Goal: Task Accomplishment & Management: Manage account settings

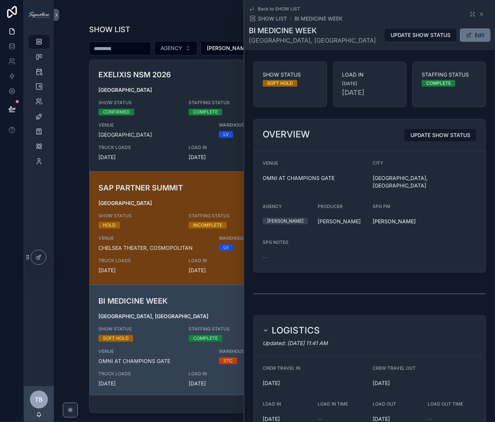
scroll to position [908, 0]
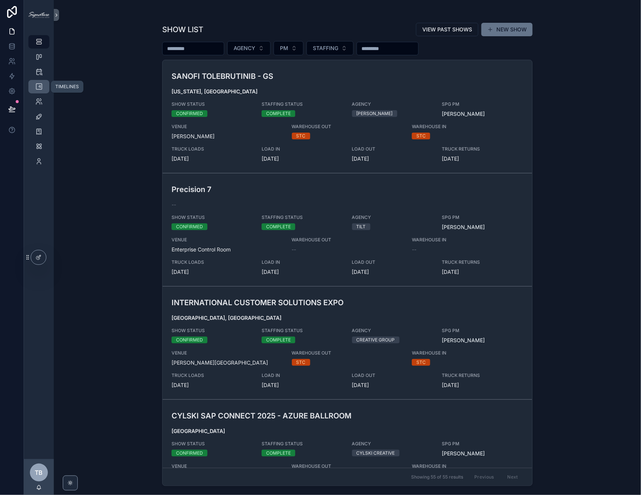
click at [39, 86] on icon "scrollable content" at bounding box center [38, 86] width 7 height 7
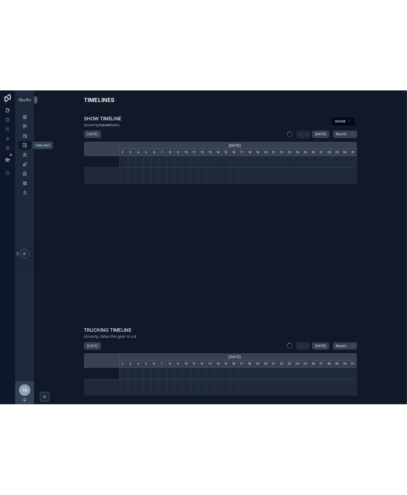
scroll to position [0, 374]
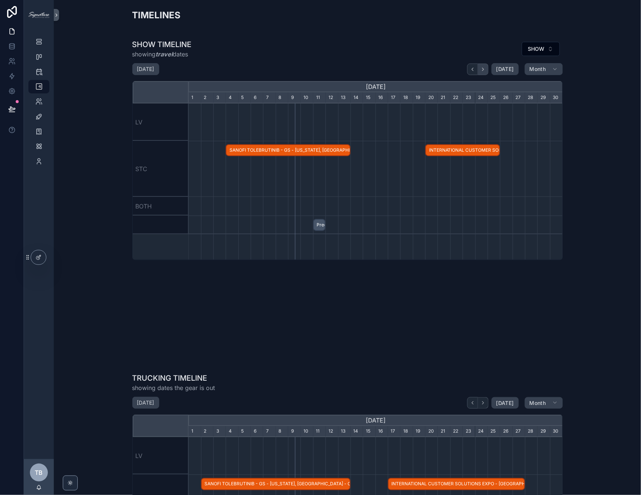
click at [487, 73] on button "scrollable content" at bounding box center [483, 70] width 10 height 12
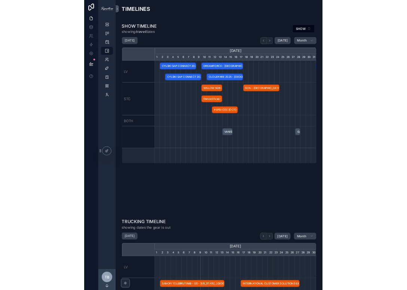
scroll to position [0, 275]
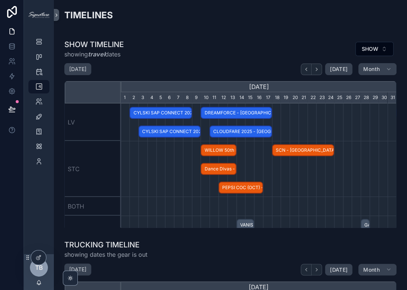
click at [235, 129] on span "CLOUDFARE 2025 - Las Vegas - CONFIRMED" at bounding box center [240, 132] width 61 height 12
click at [193, 161] on div "scrollable content" at bounding box center [259, 169] width 826 height 56
click at [214, 150] on span "WILLOW 50th LED - SOUTH BARRINGTON, IL - HOLD" at bounding box center [218, 150] width 34 height 12
click at [182, 167] on div "scrollable content" at bounding box center [259, 169] width 826 height 56
click at [246, 190] on span "PEPSI COC (OCT) - GREENWICH, CT -" at bounding box center [240, 188] width 43 height 12
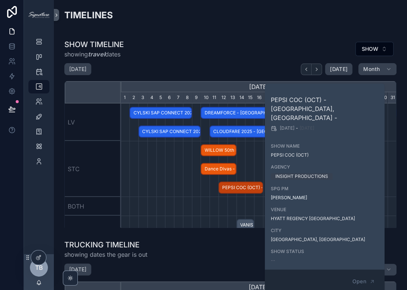
click at [175, 190] on div "scrollable content" at bounding box center [259, 169] width 826 height 56
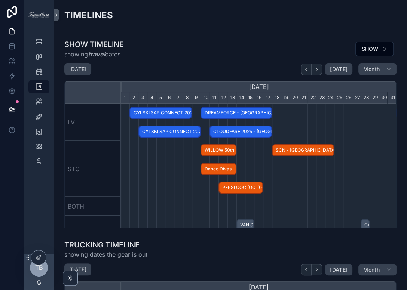
click at [312, 149] on span "SCN - Atlanta - CONFIRMED" at bounding box center [303, 150] width 61 height 12
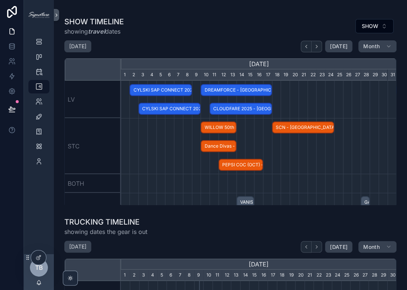
scroll to position [0, 0]
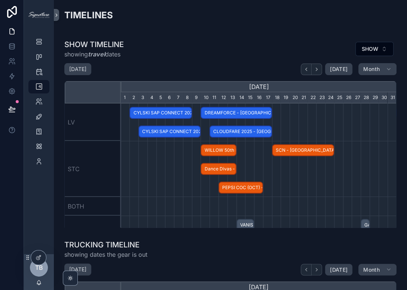
click at [308, 175] on div "scrollable content" at bounding box center [259, 169] width 826 height 56
click at [296, 148] on span "SCN - Atlanta - CONFIRMED" at bounding box center [303, 150] width 61 height 12
click at [301, 191] on div "scrollable content" at bounding box center [259, 169] width 826 height 56
click at [251, 188] on span "PEPSI COC (OCT) - GREENWICH, CT -" at bounding box center [240, 188] width 43 height 12
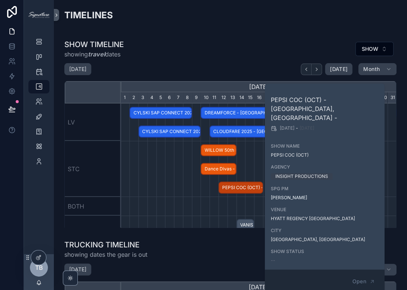
click at [194, 188] on div "scrollable content" at bounding box center [259, 169] width 826 height 56
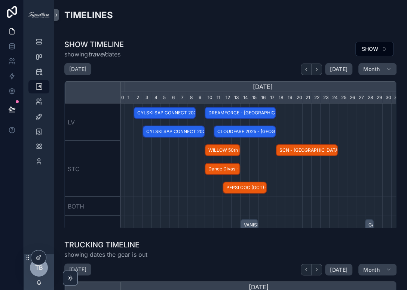
scroll to position [0, 276]
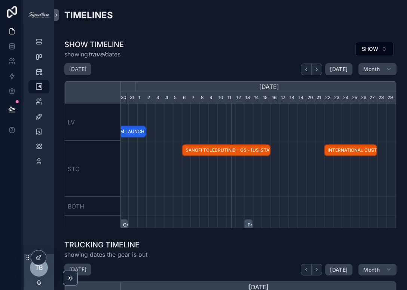
scroll to position [0, 264]
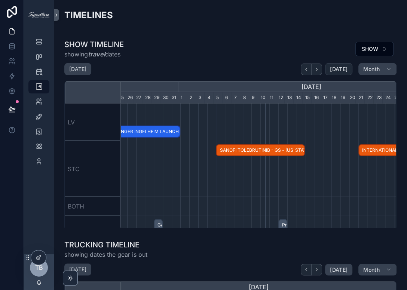
click at [333, 66] on span "Today" at bounding box center [339, 69] width 18 height 7
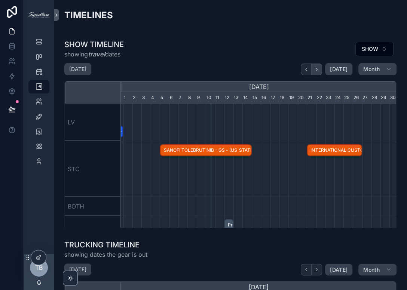
click at [318, 68] on icon "scrollable content" at bounding box center [317, 70] width 6 height 6
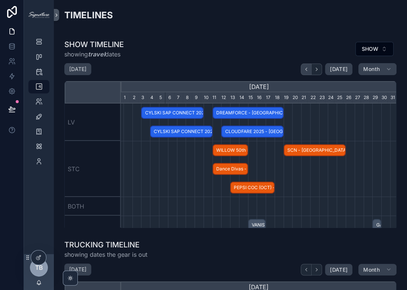
click at [306, 70] on icon "scrollable content" at bounding box center [306, 70] width 6 height 6
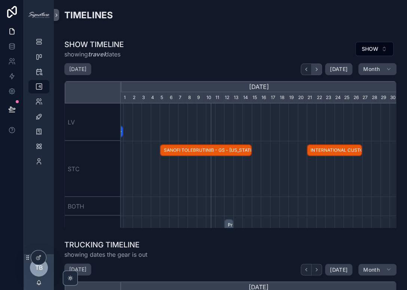
click at [319, 71] on icon "scrollable content" at bounding box center [317, 70] width 6 height 6
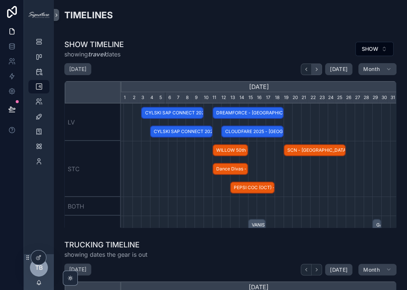
click at [319, 71] on icon "scrollable content" at bounding box center [317, 70] width 6 height 6
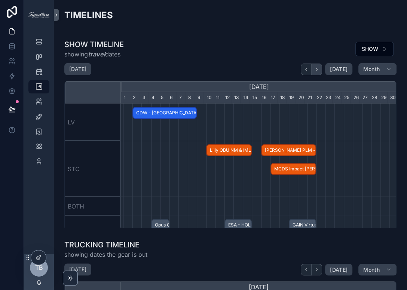
click at [319, 71] on icon "scrollable content" at bounding box center [317, 70] width 6 height 6
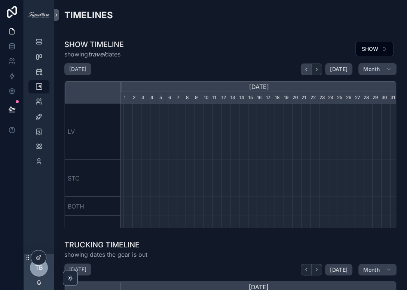
click at [307, 71] on icon "scrollable content" at bounding box center [306, 70] width 6 height 6
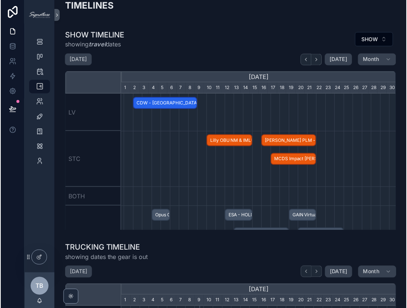
scroll to position [0, 275]
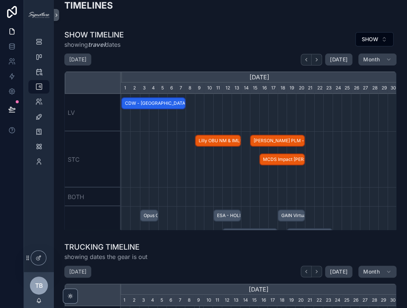
click at [268, 136] on span "Madrigal PLM - Boston - CONFIRMED" at bounding box center [276, 141] width 53 height 12
click at [326, 137] on div "scrollable content" at bounding box center [259, 159] width 826 height 56
click at [291, 141] on span "Madrigal PLM - Boston - CONFIRMED" at bounding box center [276, 141] width 53 height 12
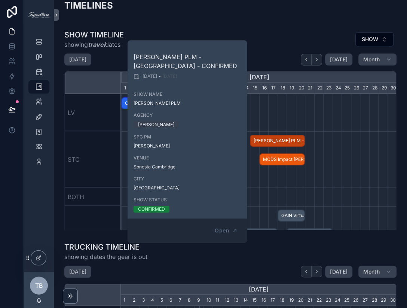
click at [343, 145] on div "scrollable content" at bounding box center [259, 159] width 826 height 56
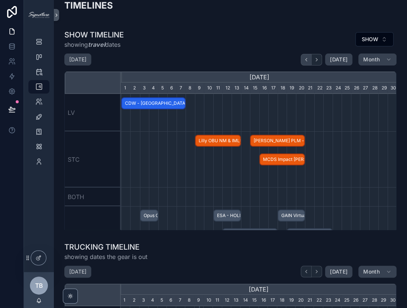
click at [309, 61] on icon "scrollable content" at bounding box center [306, 60] width 6 height 6
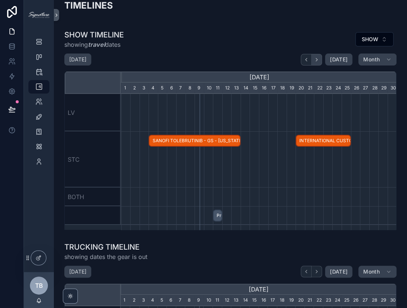
click at [319, 60] on icon "scrollable content" at bounding box center [317, 60] width 6 height 6
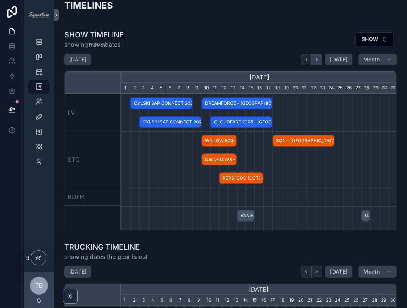
click at [319, 60] on icon "scrollable content" at bounding box center [317, 60] width 6 height 6
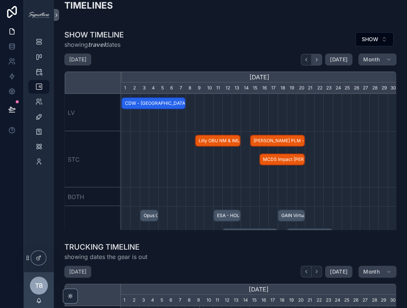
click at [319, 60] on icon "scrollable content" at bounding box center [317, 60] width 6 height 6
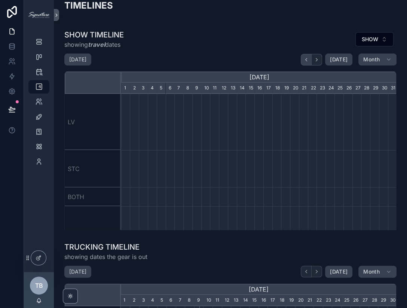
click at [308, 61] on icon "scrollable content" at bounding box center [306, 60] width 6 height 6
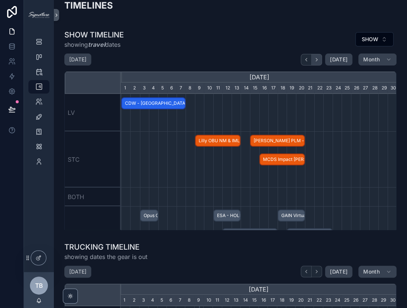
click at [319, 60] on icon "scrollable content" at bounding box center [317, 60] width 6 height 6
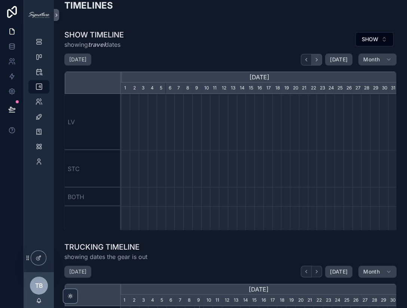
click at [319, 60] on icon "scrollable content" at bounding box center [317, 60] width 6 height 6
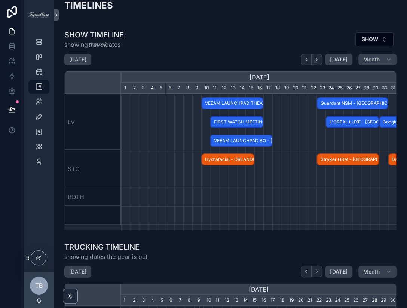
click at [352, 161] on span "Stryker GSM - Orlando, FL - CONFIRMED" at bounding box center [347, 159] width 61 height 12
click at [174, 135] on div "scrollable content" at bounding box center [259, 122] width 826 height 56
click at [324, 102] on span "Guardant NSM - Los Angeles - CHANGED" at bounding box center [352, 103] width 70 height 12
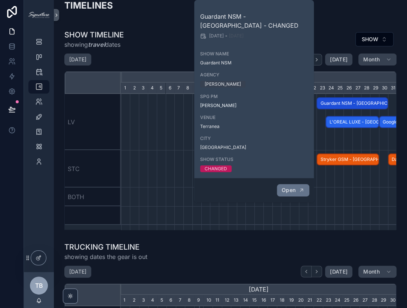
click at [296, 190] on button "Open" at bounding box center [293, 190] width 33 height 12
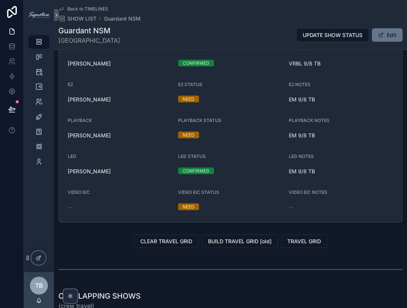
scroll to position [922, 0]
click at [83, 22] on span "SHOW LIST" at bounding box center [81, 18] width 29 height 7
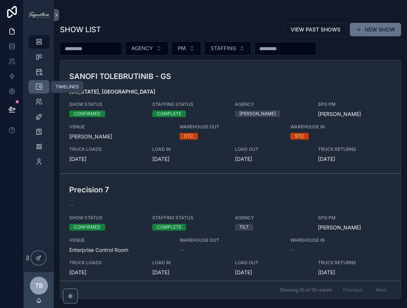
click at [38, 87] on icon "scrollable content" at bounding box center [38, 86] width 7 height 7
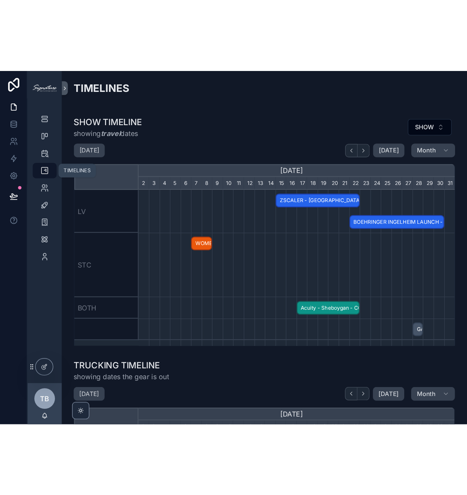
scroll to position [0, 276]
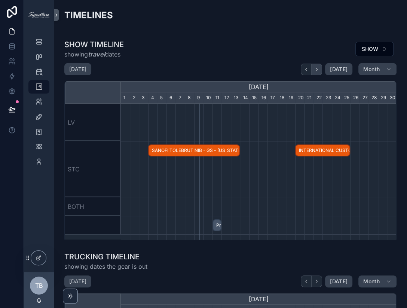
click at [319, 71] on icon "scrollable content" at bounding box center [317, 70] width 6 height 6
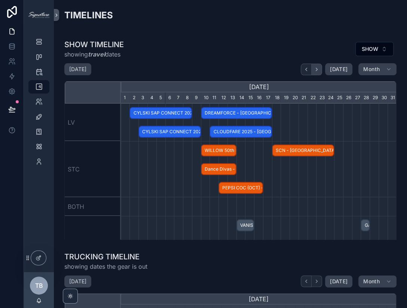
click at [319, 71] on icon "scrollable content" at bounding box center [317, 70] width 6 height 6
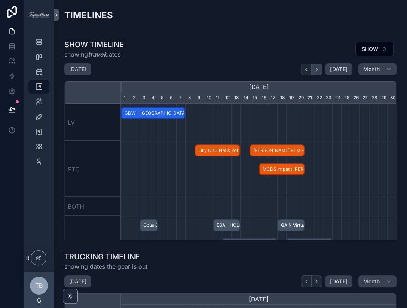
click at [319, 71] on icon "scrollable content" at bounding box center [317, 70] width 6 height 6
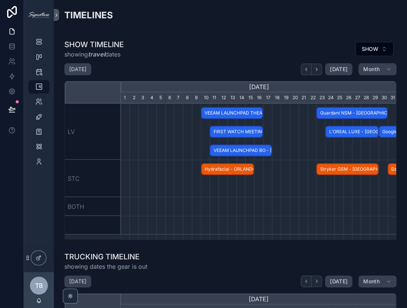
click at [335, 169] on span "Stryker GSM - Orlando, FL - CONFIRMED" at bounding box center [347, 169] width 61 height 12
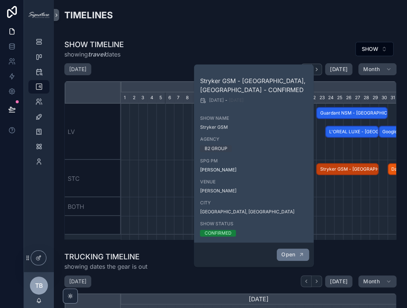
click at [286, 251] on span "Open" at bounding box center [288, 254] width 14 height 7
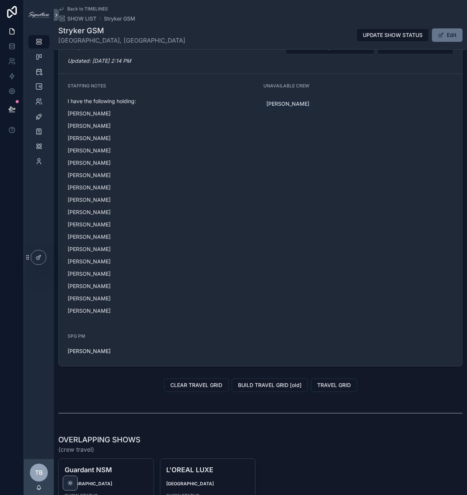
scroll to position [574, 0]
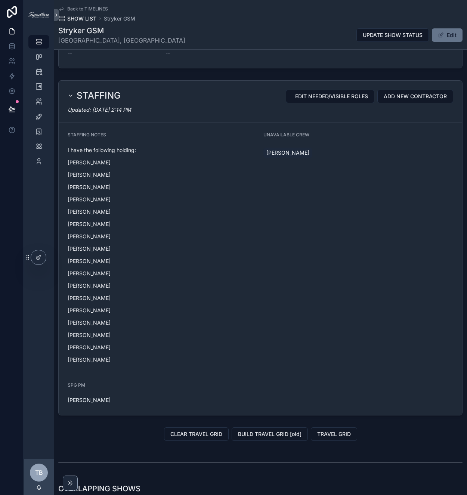
click at [86, 22] on span "SHOW LIST" at bounding box center [81, 18] width 29 height 7
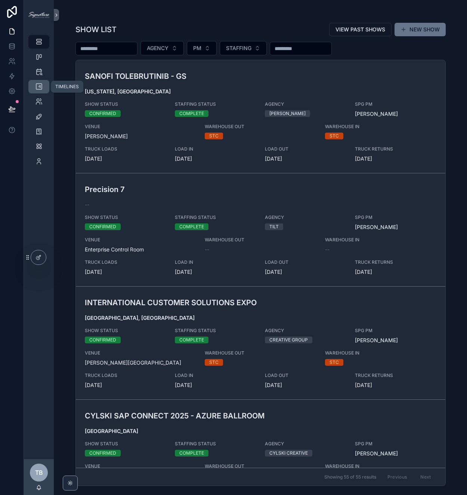
click at [40, 84] on icon "scrollable content" at bounding box center [38, 86] width 7 height 7
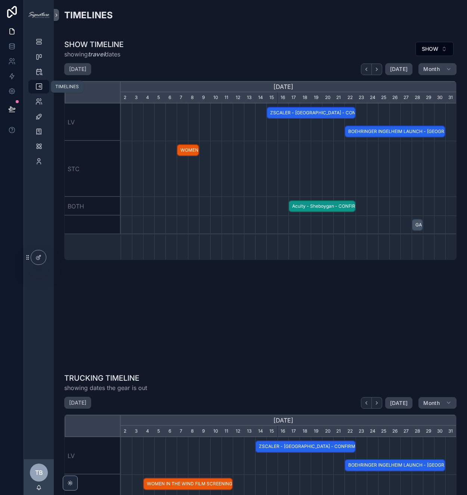
scroll to position [0, 336]
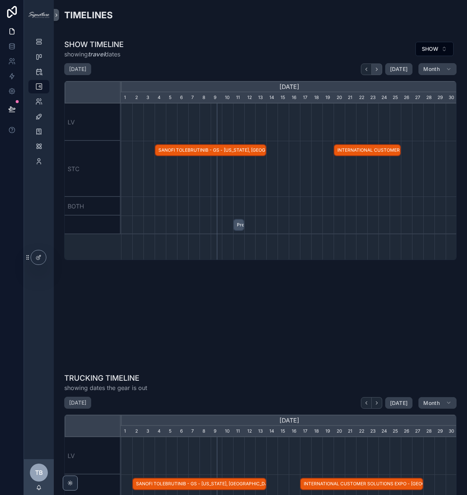
click at [380, 64] on button "scrollable content" at bounding box center [377, 70] width 10 height 12
click at [380, 70] on icon "scrollable content" at bounding box center [377, 70] width 6 height 6
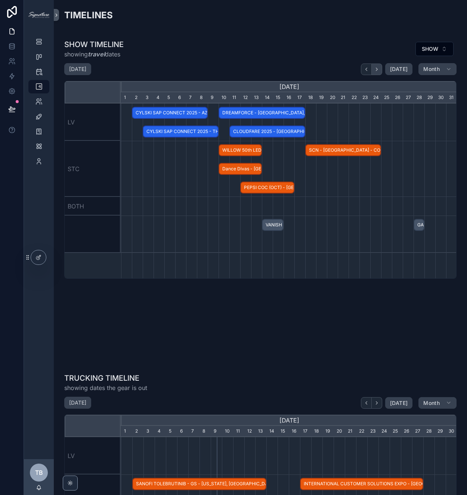
click at [380, 70] on icon "scrollable content" at bounding box center [377, 70] width 6 height 6
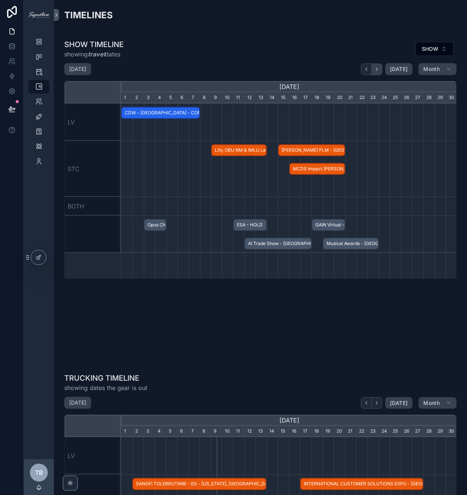
click at [380, 70] on icon "scrollable content" at bounding box center [377, 70] width 6 height 6
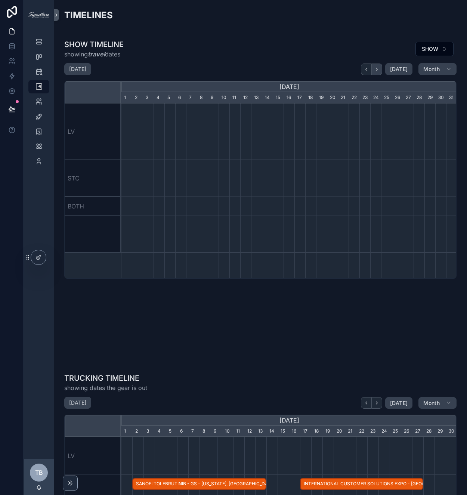
click at [380, 70] on icon "scrollable content" at bounding box center [377, 70] width 6 height 6
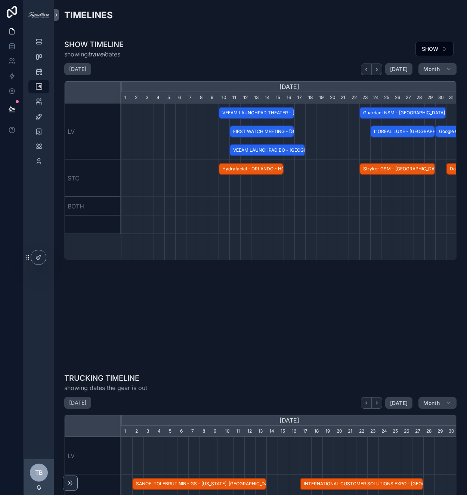
click at [397, 113] on span "Guardant NSM - Los Angeles - CHANGED" at bounding box center [402, 113] width 85 height 12
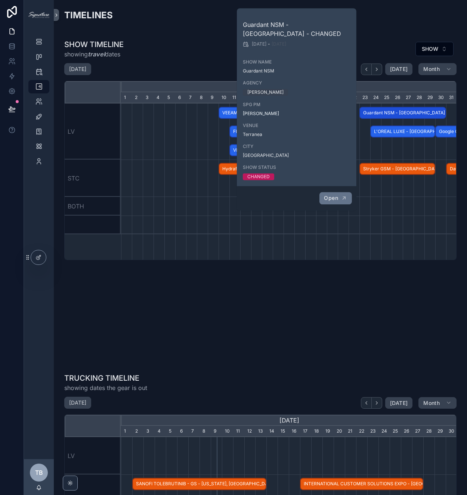
click at [335, 196] on span "Open" at bounding box center [331, 198] width 14 height 7
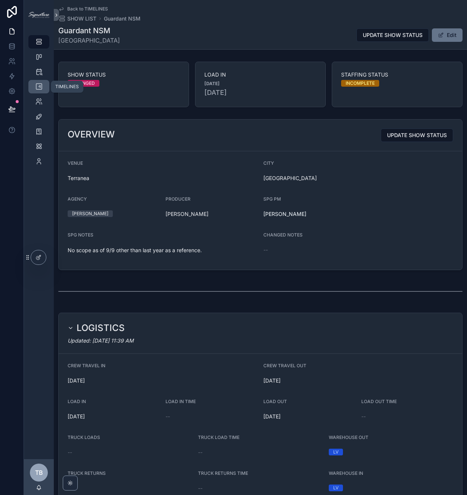
click at [37, 87] on icon "scrollable content" at bounding box center [38, 86] width 7 height 7
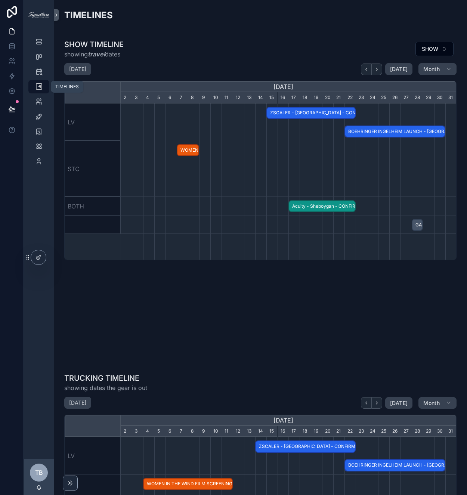
scroll to position [0, 336]
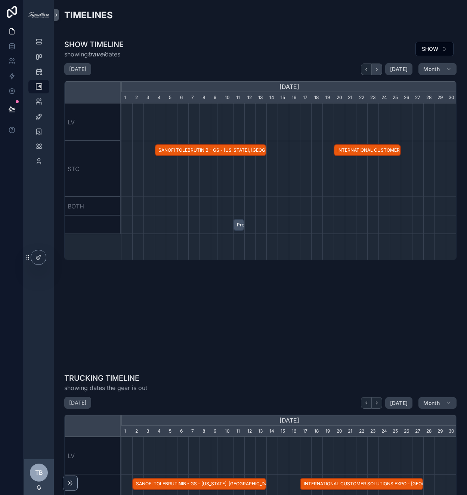
click at [380, 71] on icon "scrollable content" at bounding box center [377, 70] width 6 height 6
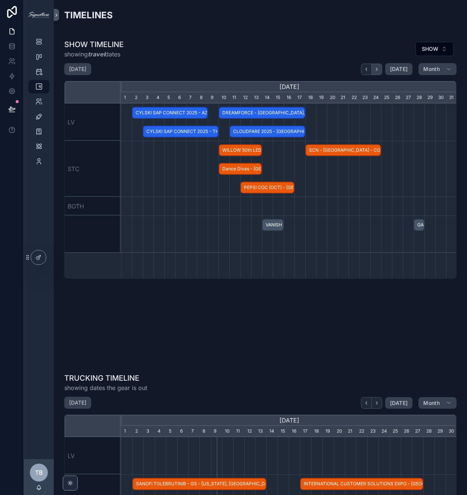
click at [380, 71] on icon "scrollable content" at bounding box center [377, 70] width 6 height 6
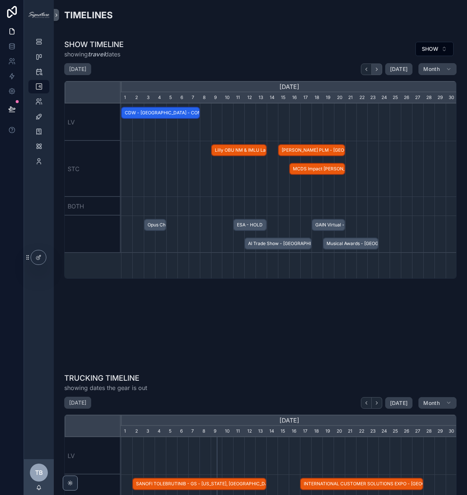
click at [380, 71] on icon "scrollable content" at bounding box center [377, 70] width 6 height 6
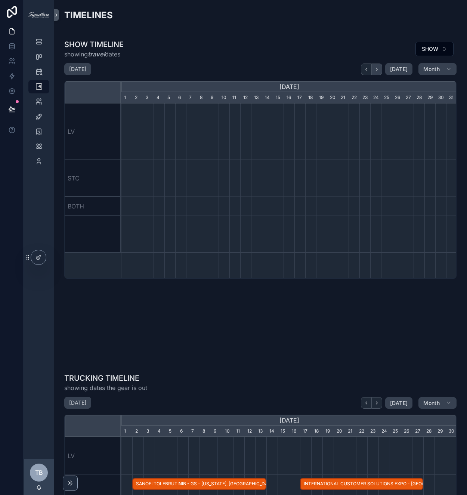
click at [380, 71] on icon "scrollable content" at bounding box center [377, 70] width 6 height 6
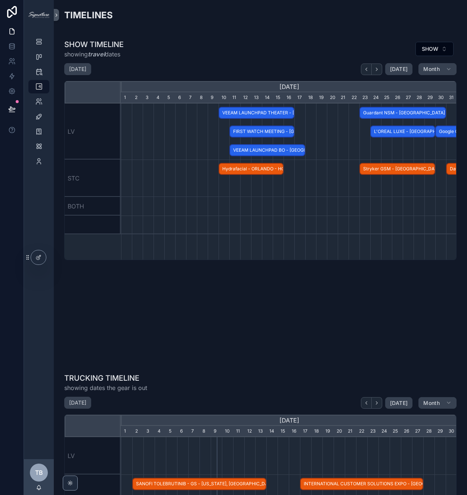
click at [388, 127] on span "L'OREAL LUXE - LAS VEGAS - CONFIRMED" at bounding box center [403, 132] width 64 height 12
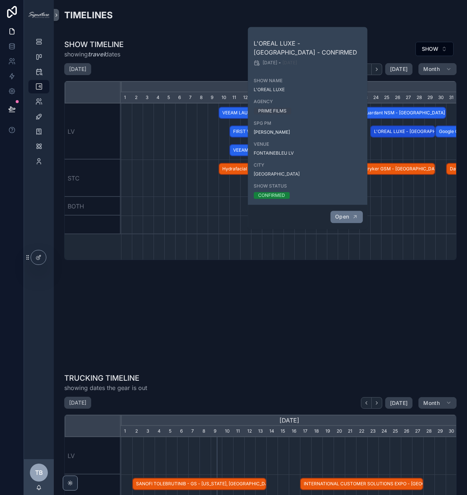
click at [339, 221] on button "Open" at bounding box center [346, 217] width 33 height 12
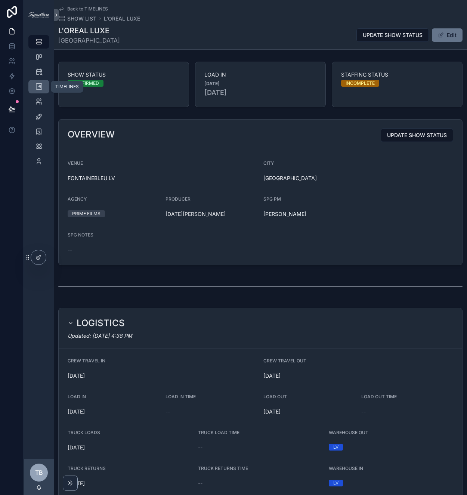
click at [41, 85] on icon "scrollable content" at bounding box center [38, 86] width 7 height 7
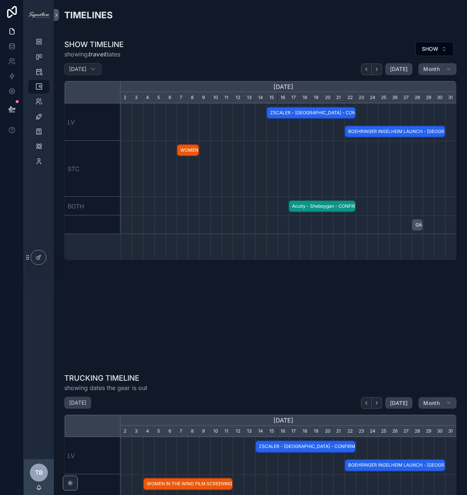
scroll to position [0, 336]
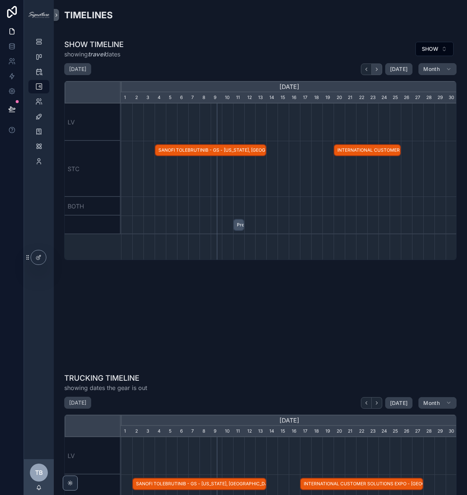
click at [380, 74] on button "scrollable content" at bounding box center [377, 70] width 10 height 12
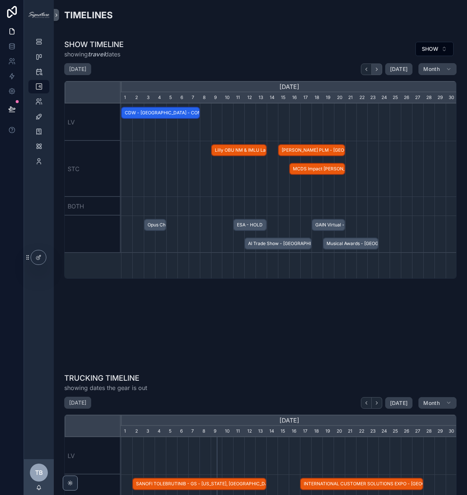
click at [380, 74] on button "scrollable content" at bounding box center [377, 70] width 10 height 12
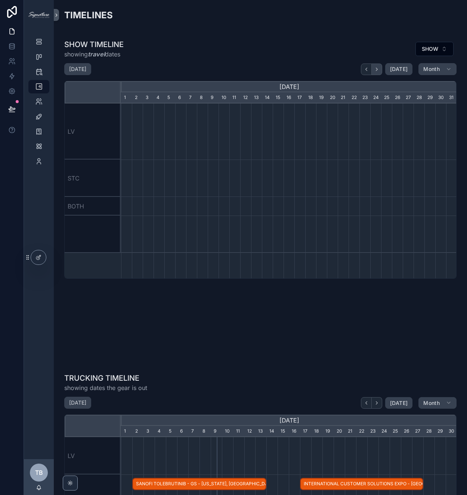
click at [380, 74] on button "scrollable content" at bounding box center [377, 70] width 10 height 12
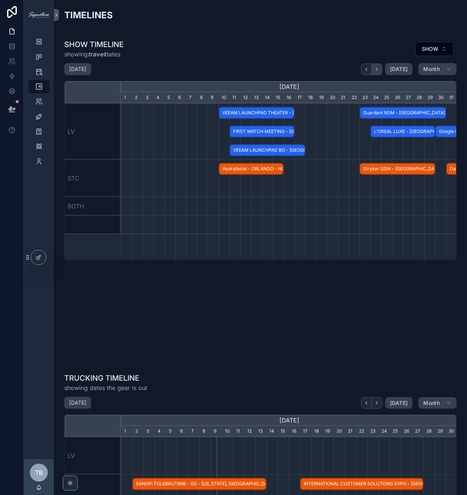
click at [380, 74] on button "scrollable content" at bounding box center [377, 70] width 10 height 12
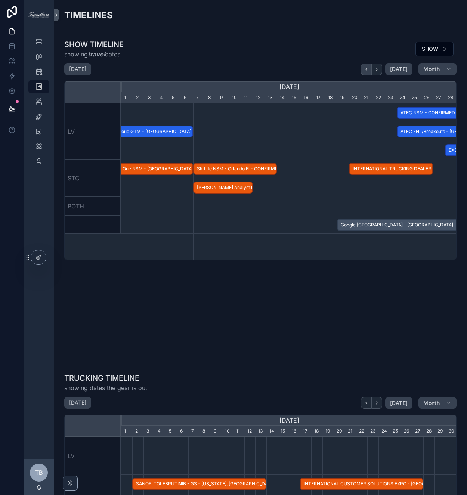
click at [369, 74] on button "scrollable content" at bounding box center [366, 70] width 11 height 12
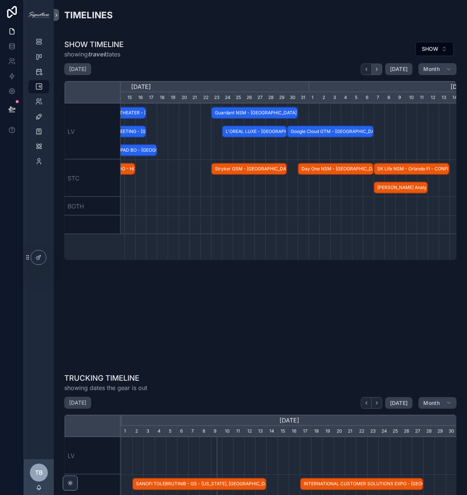
click at [378, 69] on icon "scrollable content" at bounding box center [376, 69] width 1 height 3
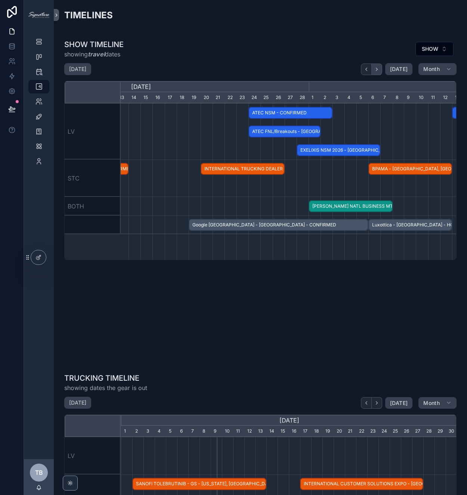
scroll to position [0, 336]
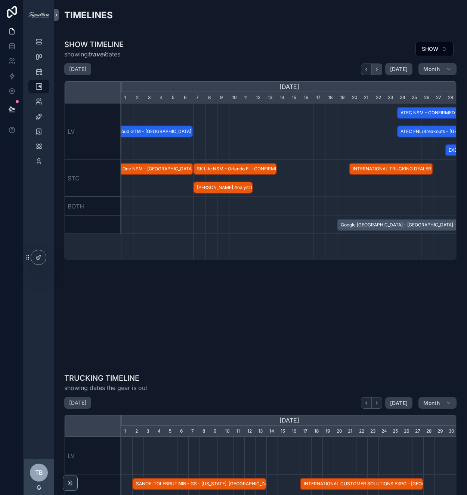
click at [378, 69] on icon "scrollable content" at bounding box center [376, 69] width 1 height 3
click at [380, 70] on icon "scrollable content" at bounding box center [377, 70] width 6 height 6
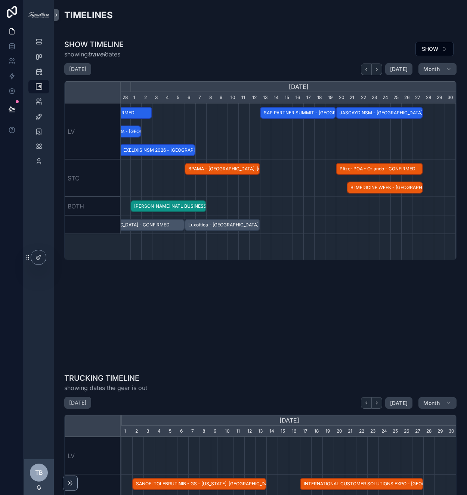
scroll to position [0, 336]
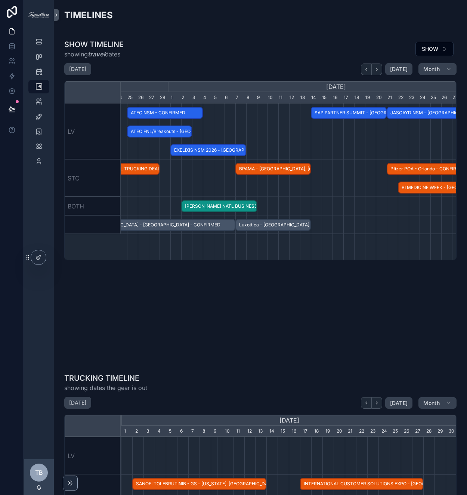
click at [413, 111] on span "JASCAYD NSM - Las Vegas - CONFIRMED" at bounding box center [430, 113] width 85 height 12
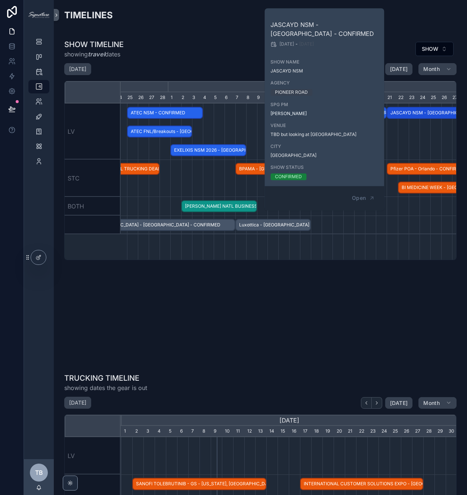
click at [426, 144] on div "scrollable content" at bounding box center [302, 132] width 1008 height 56
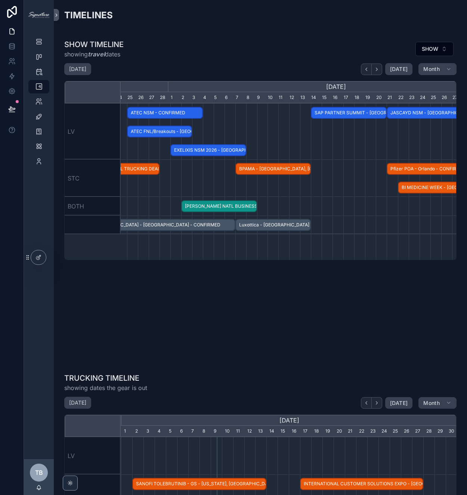
click at [421, 167] on span "Pfizer POA - Orlando - CONFIRMED" at bounding box center [430, 169] width 85 height 12
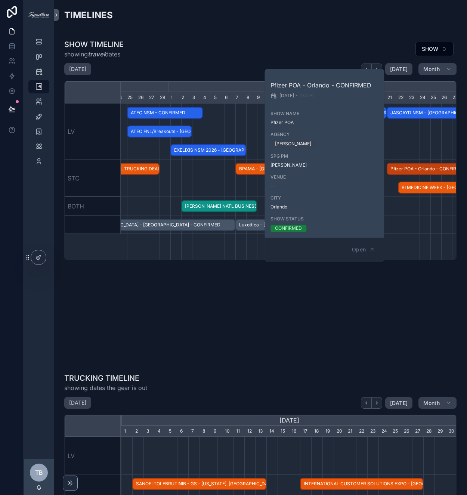
click at [254, 124] on div "scrollable content" at bounding box center [302, 132] width 1008 height 56
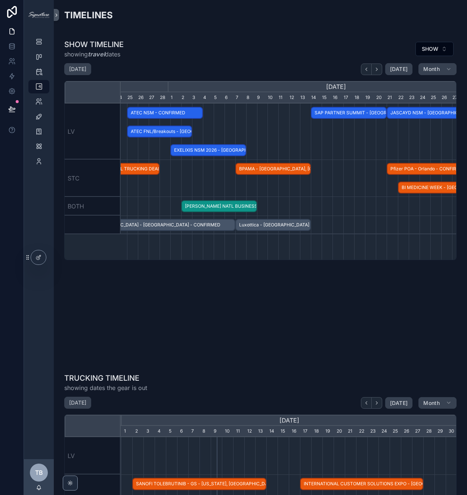
click at [413, 109] on span "JASCAYD NSM - Las Vegas - CONFIRMED" at bounding box center [430, 113] width 85 height 12
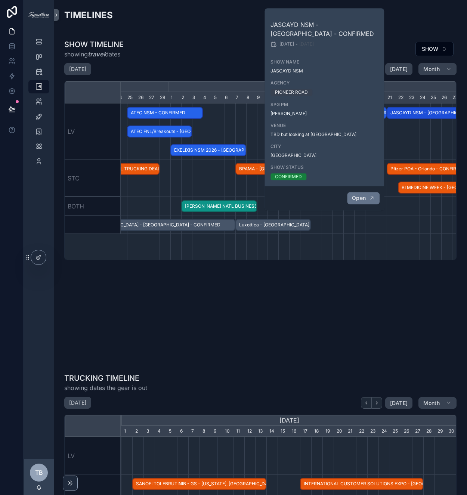
click at [359, 199] on span "Open" at bounding box center [359, 198] width 14 height 7
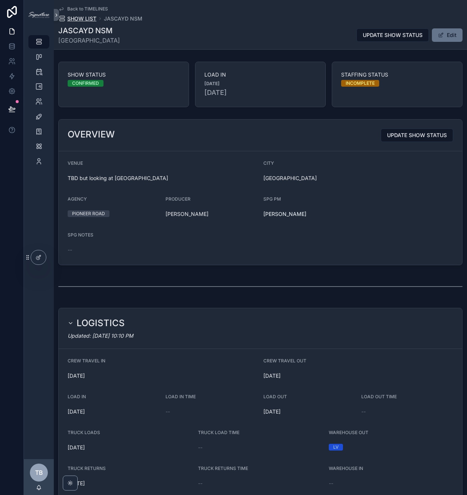
click at [88, 15] on span "SHOW LIST" at bounding box center [81, 18] width 29 height 7
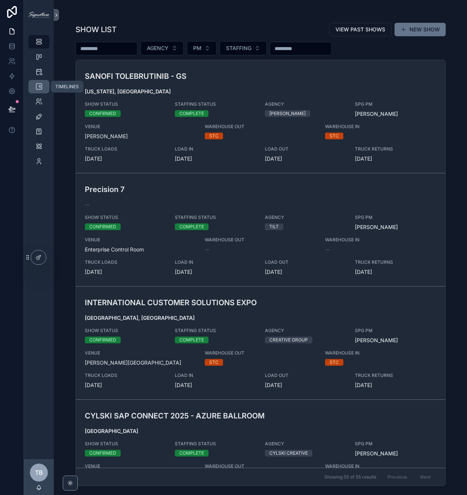
click at [36, 84] on icon "scrollable content" at bounding box center [38, 86] width 7 height 7
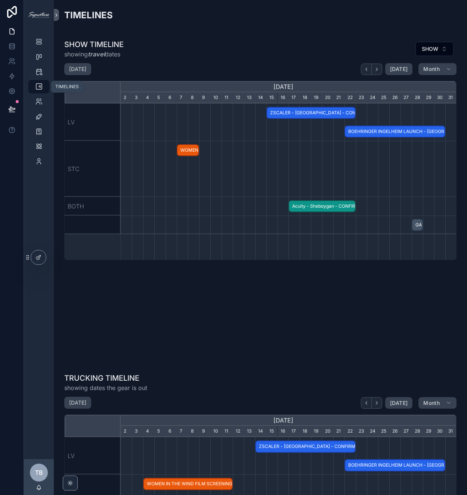
scroll to position [0, 336]
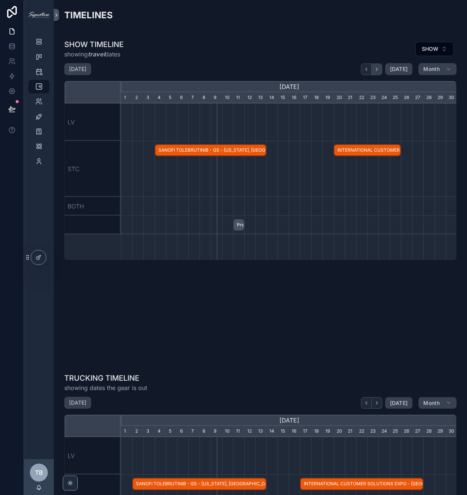
click at [378, 71] on icon "scrollable content" at bounding box center [377, 70] width 6 height 6
click at [380, 71] on icon "scrollable content" at bounding box center [377, 70] width 6 height 6
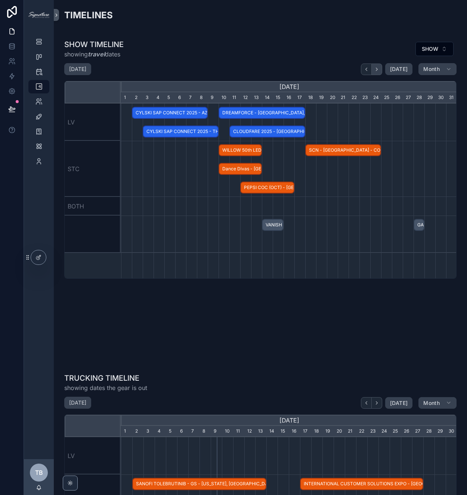
click at [380, 71] on icon "scrollable content" at bounding box center [377, 70] width 6 height 6
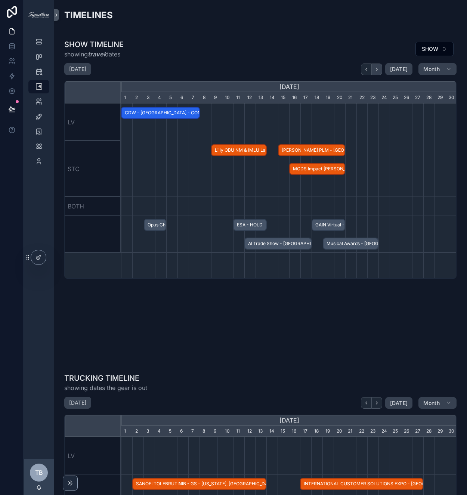
click at [380, 71] on icon "scrollable content" at bounding box center [377, 70] width 6 height 6
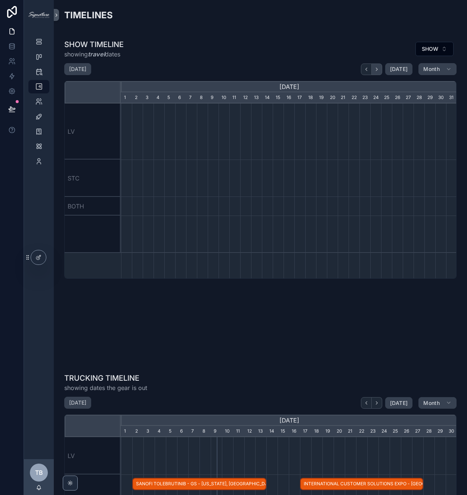
click at [380, 71] on icon "scrollable content" at bounding box center [377, 70] width 6 height 6
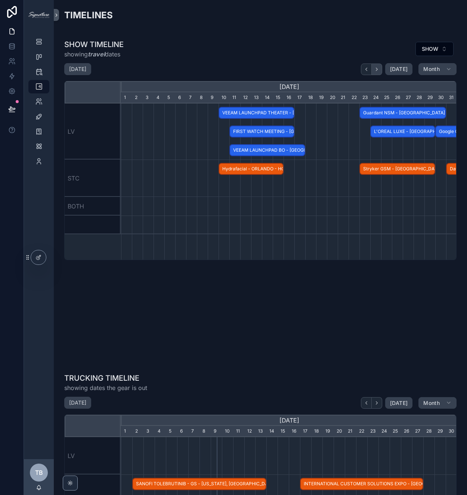
click at [380, 71] on icon "scrollable content" at bounding box center [377, 70] width 6 height 6
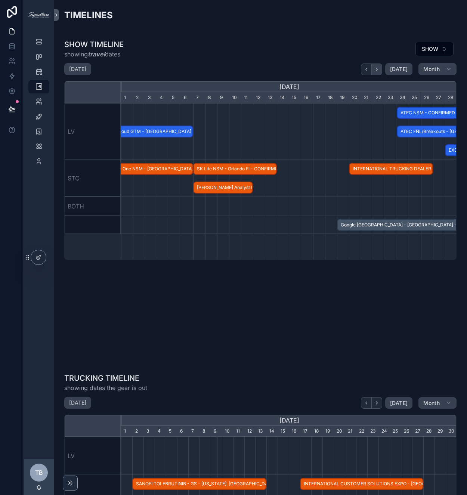
click at [380, 71] on icon "scrollable content" at bounding box center [377, 70] width 6 height 6
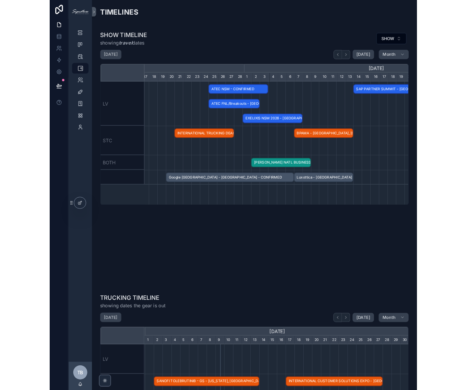
scroll to position [0, 338]
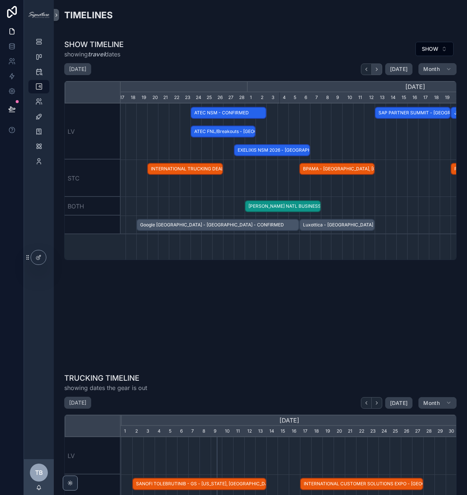
click at [380, 70] on icon "scrollable content" at bounding box center [377, 70] width 6 height 6
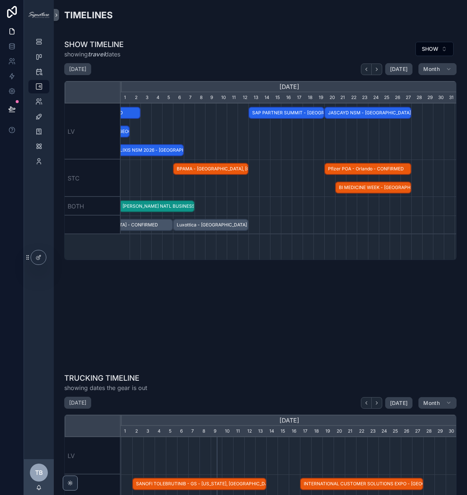
click at [332, 167] on span "Pfizer POA - Orlando - CONFIRMED" at bounding box center [367, 169] width 85 height 12
click at [361, 237] on div "Stryker GSM - Orlando, FL - CONFIRMED Guardant NSM - Los Angeles - CHANGED L'OR…" at bounding box center [289, 182] width 336 height 156
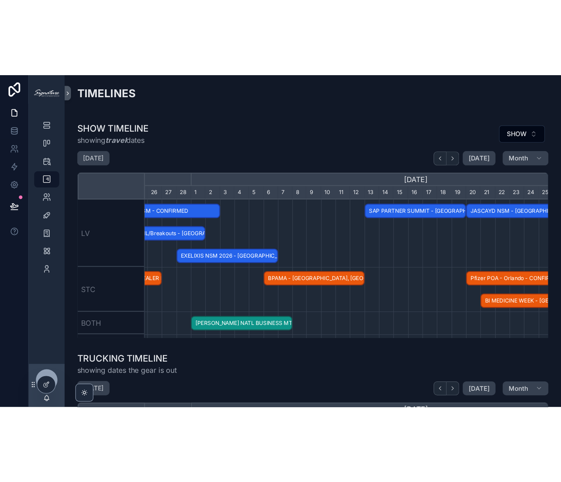
scroll to position [0, 374]
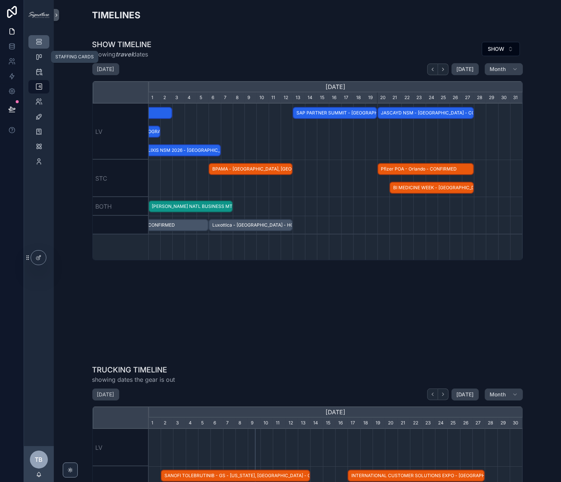
click at [41, 47] on div "SHOW LIST" at bounding box center [39, 42] width 12 height 12
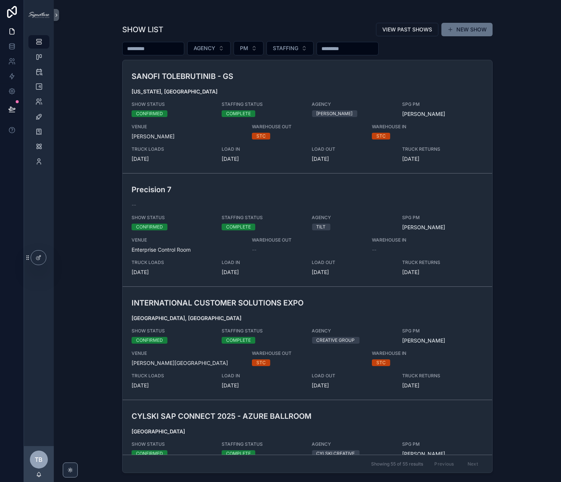
click at [161, 49] on input "scrollable content" at bounding box center [153, 48] width 61 height 10
type input "*****"
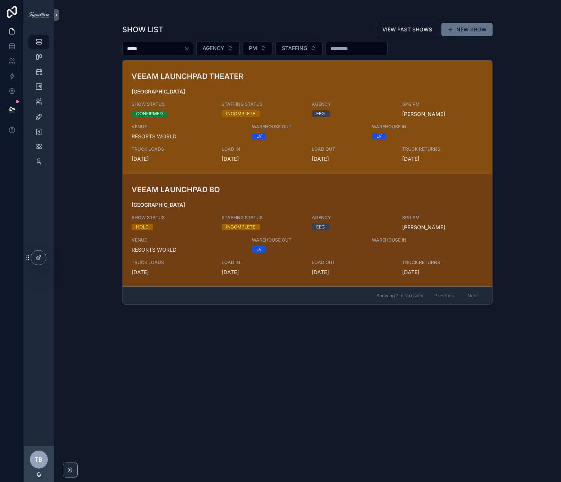
click at [241, 98] on div "VEEAM LAUNCHPAD THEATER LAS VEGAS SHOW STATUS CONFIRMED STAFFING STATUS INCOMPL…" at bounding box center [308, 117] width 352 height 92
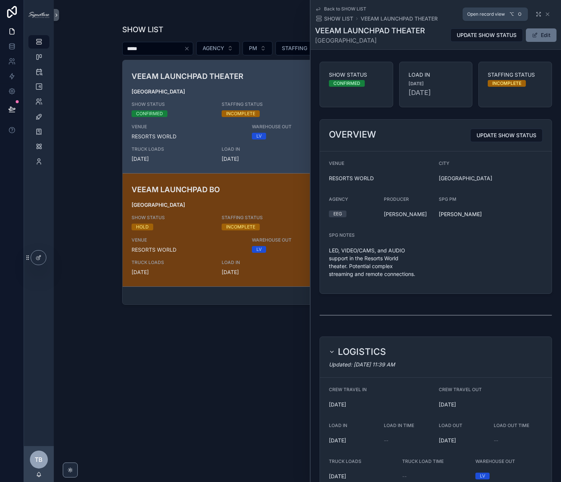
click at [494, 15] on icon "scrollable content" at bounding box center [539, 14] width 6 height 6
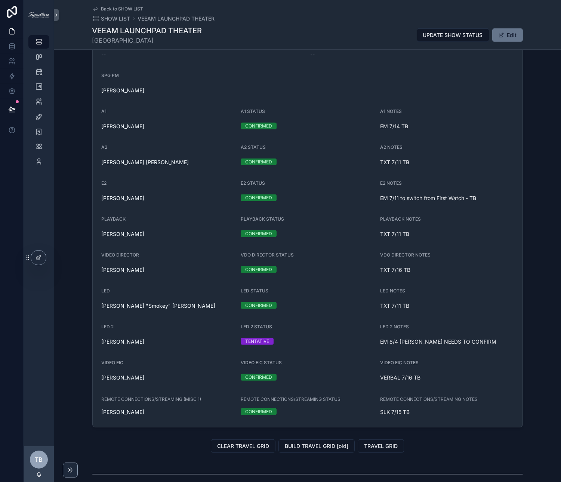
scroll to position [705, 0]
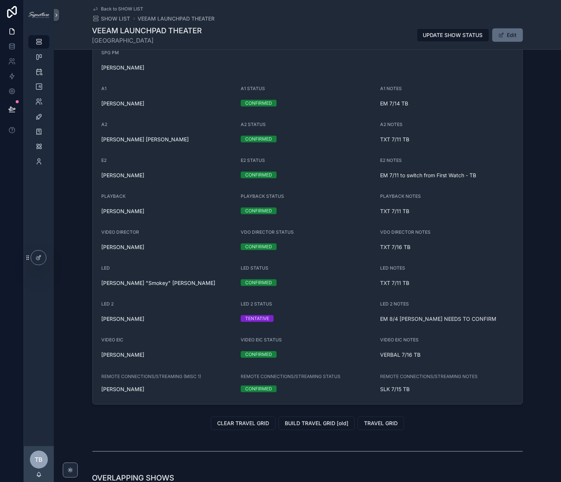
click at [494, 34] on button "Edit" at bounding box center [507, 34] width 31 height 13
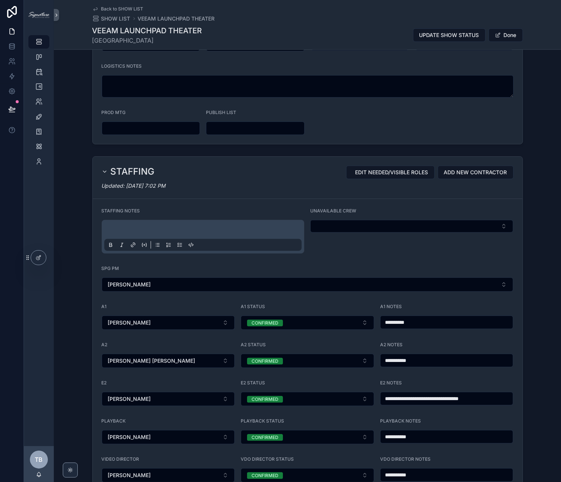
scroll to position [590, 0]
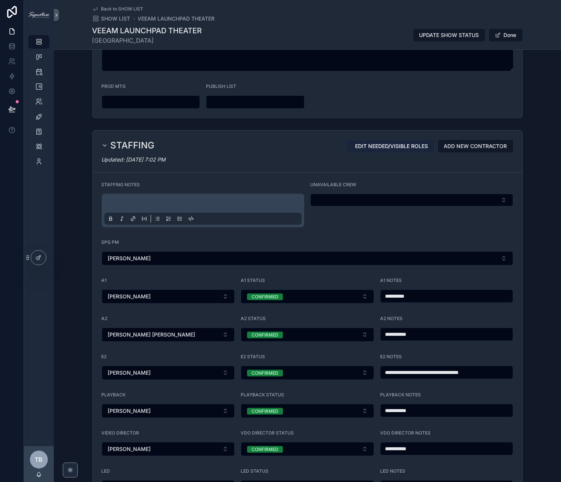
click at [400, 147] on button "EDIT NEEDED/VISIBLE ROLES" at bounding box center [390, 145] width 89 height 13
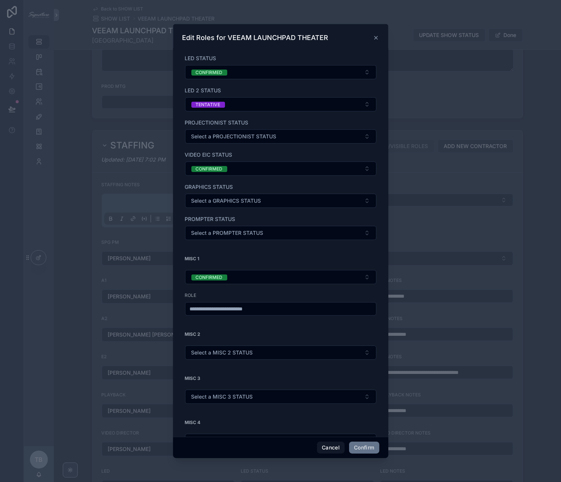
scroll to position [414, 0]
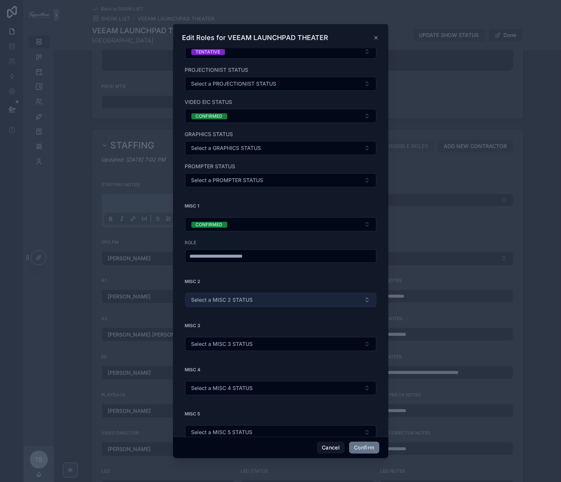
click at [250, 296] on span "Select a MISC 2 STATUS" at bounding box center [222, 299] width 62 height 7
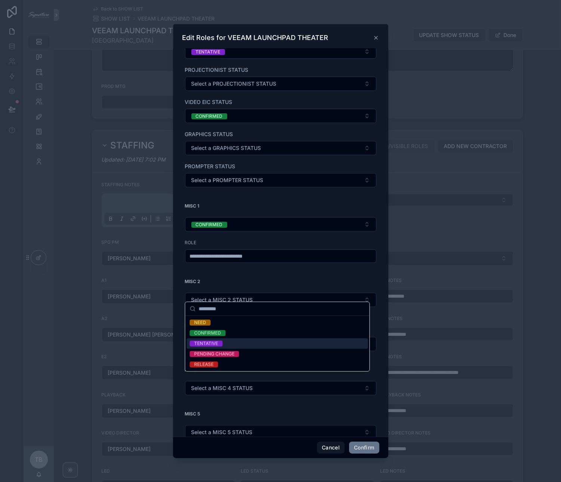
click at [244, 347] on div "TENTATIVE" at bounding box center [277, 343] width 181 height 10
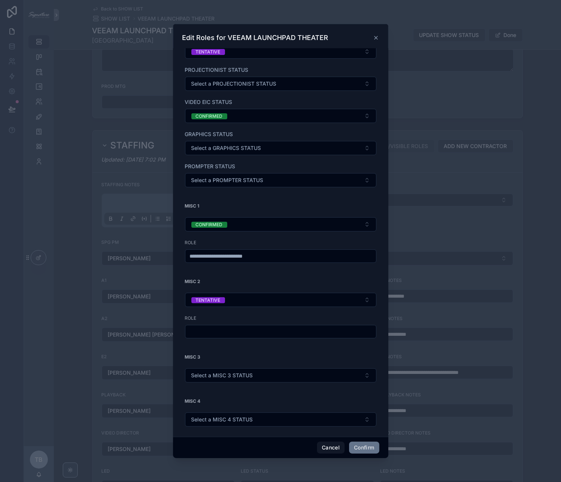
click at [243, 326] on input "text" at bounding box center [280, 331] width 191 height 10
drag, startPoint x: 243, startPoint y: 329, endPoint x: 120, endPoint y: 315, distance: 124.1
click at [120, 315] on div "**********" at bounding box center [280, 241] width 561 height 482
type input "*"
type input "*********"
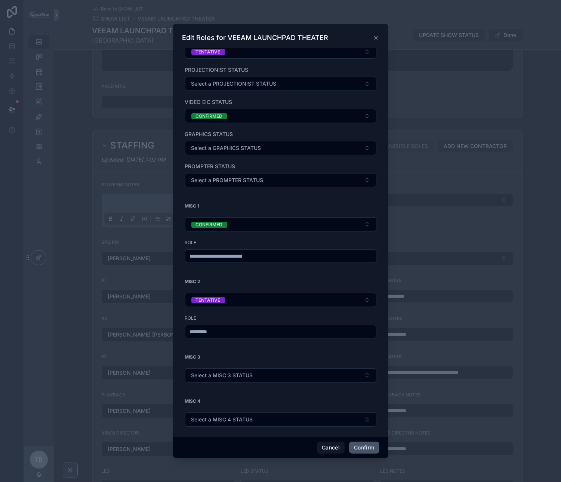
click at [355, 422] on button "Confirm" at bounding box center [364, 448] width 30 height 12
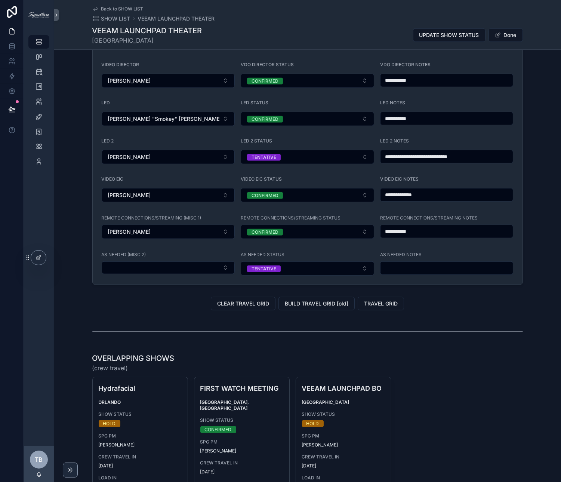
scroll to position [959, 0]
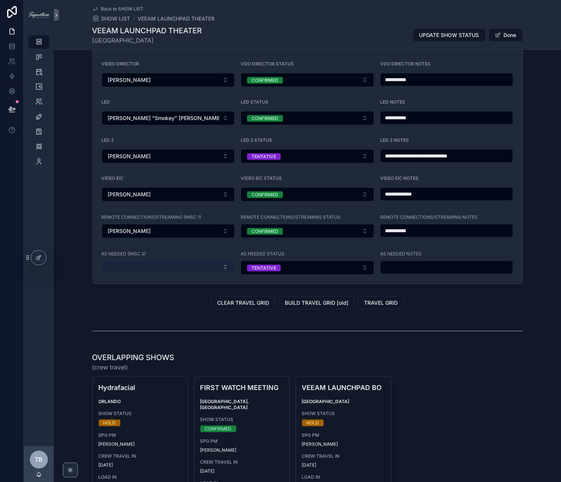
click at [222, 261] on button "Select Button" at bounding box center [168, 267] width 133 height 13
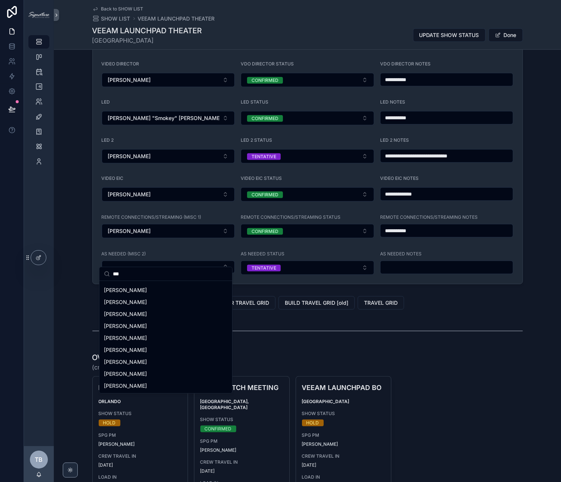
scroll to position [0, 0]
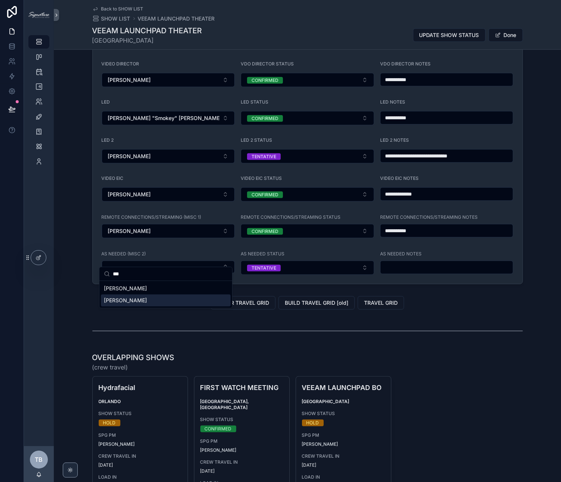
type input "***"
drag, startPoint x: 161, startPoint y: 298, endPoint x: 200, endPoint y: 284, distance: 41.4
click at [161, 298] on div "Tristen Crow" at bounding box center [166, 300] width 130 height 12
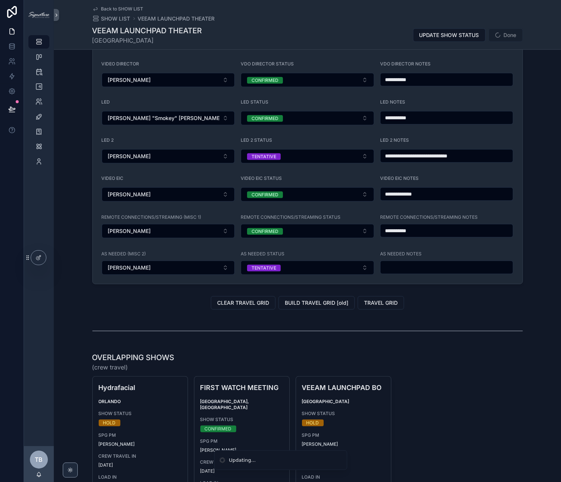
click at [399, 263] on input "scrollable content" at bounding box center [447, 267] width 133 height 10
type input "**********"
click at [494, 40] on span "Done" at bounding box center [506, 34] width 34 height 13
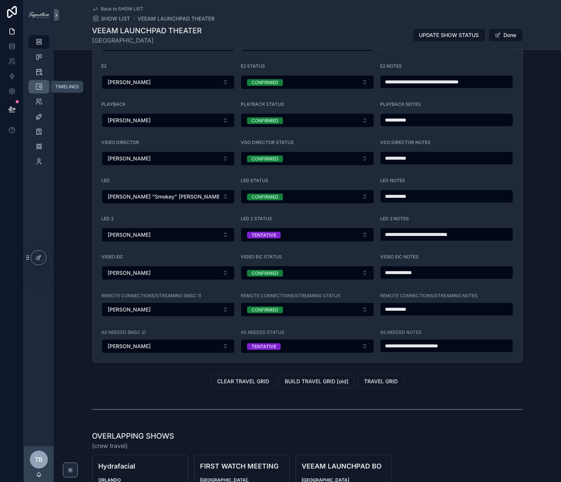
click at [34, 86] on div "TIMELINES" at bounding box center [39, 87] width 12 height 12
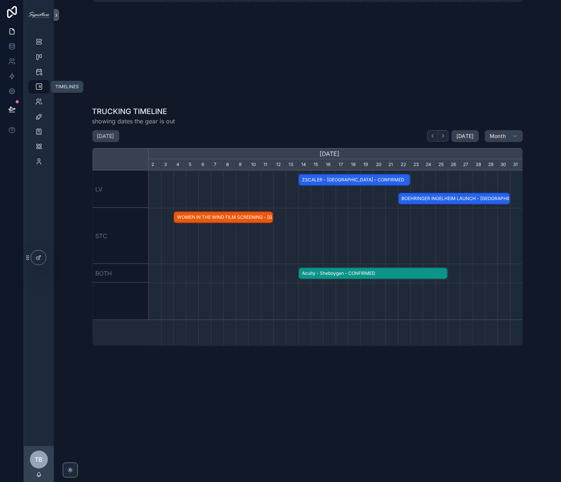
scroll to position [0, 374]
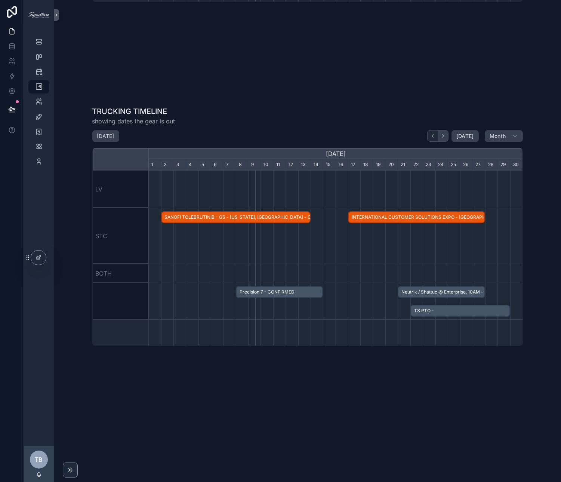
click at [446, 137] on button "scrollable content" at bounding box center [443, 136] width 10 height 12
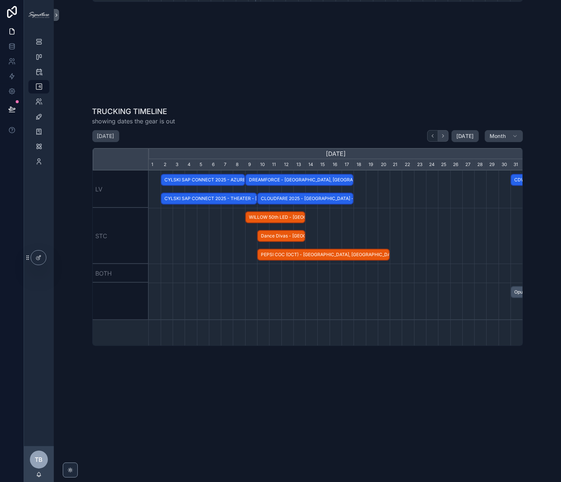
click at [446, 137] on button "scrollable content" at bounding box center [443, 136] width 10 height 12
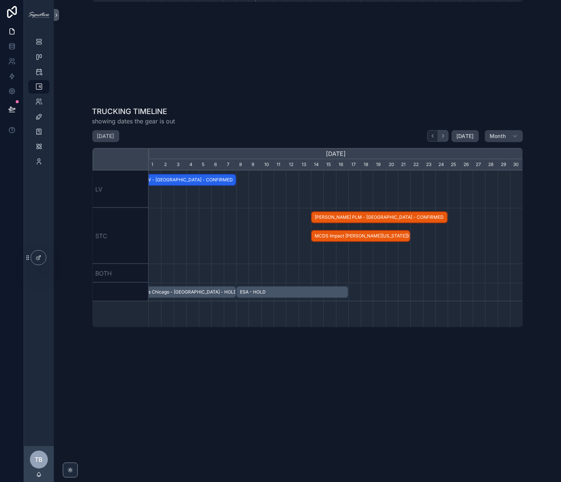
click at [446, 137] on button "scrollable content" at bounding box center [443, 136] width 10 height 12
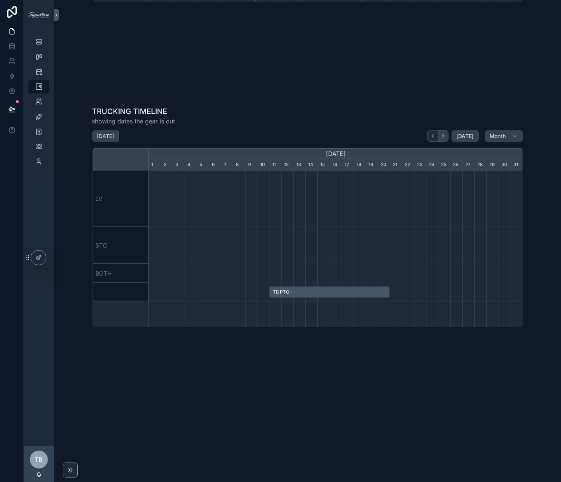
click at [444, 136] on icon "scrollable content" at bounding box center [443, 136] width 6 height 6
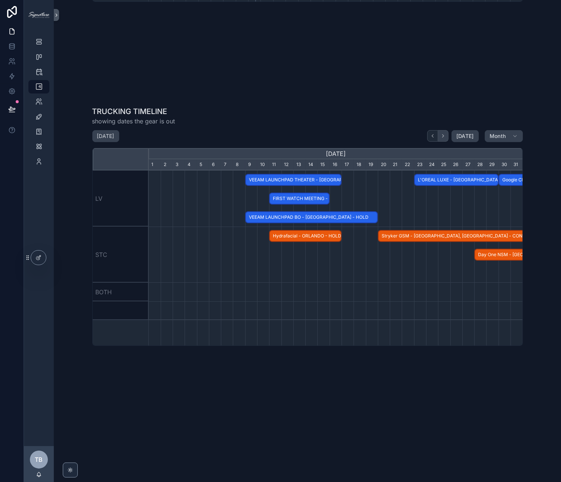
click at [444, 136] on icon "scrollable content" at bounding box center [443, 136] width 6 height 6
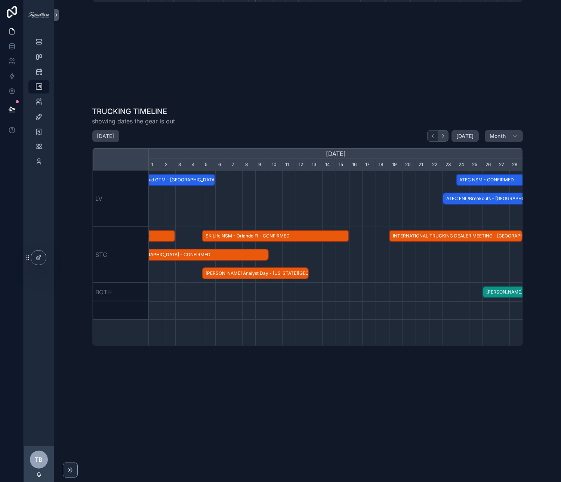
click at [444, 136] on icon "scrollable content" at bounding box center [443, 136] width 6 height 6
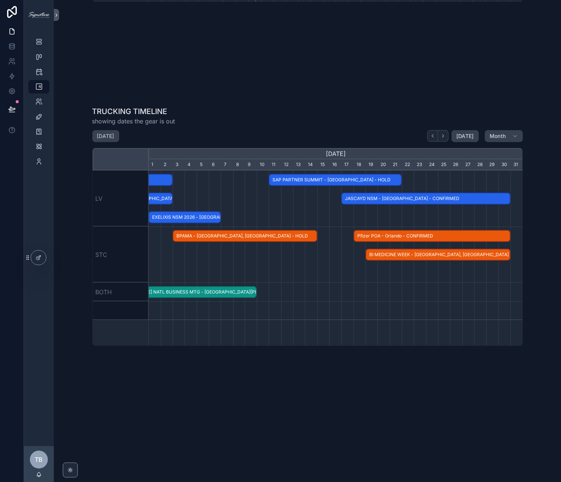
click at [364, 179] on span "SAP PARTNER SUMMIT - LAS VEGAS - HOLD" at bounding box center [336, 180] width 132 height 12
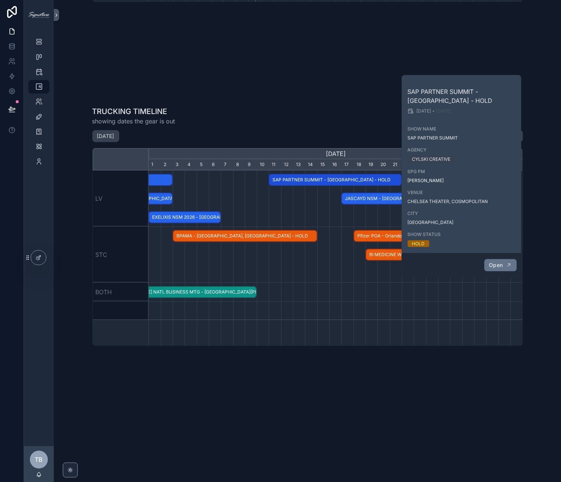
click at [494, 263] on button "Open" at bounding box center [500, 265] width 33 height 12
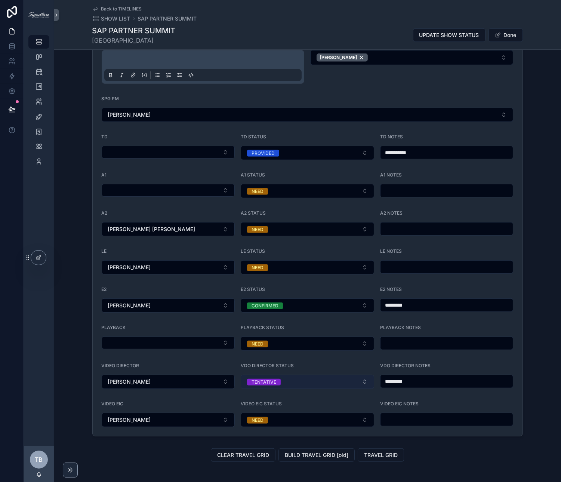
scroll to position [752, 0]
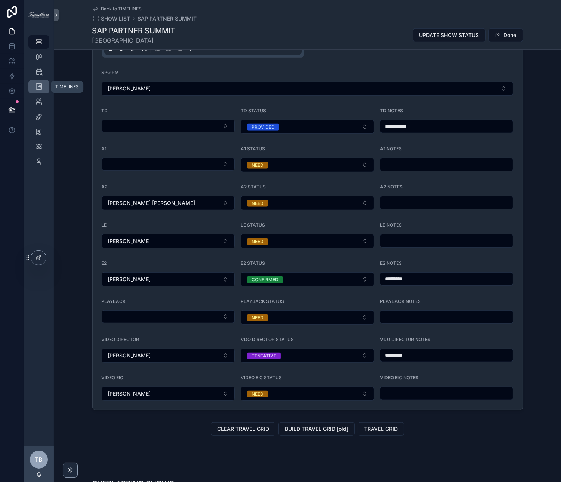
click at [46, 86] on link "TIMELINES" at bounding box center [38, 86] width 21 height 13
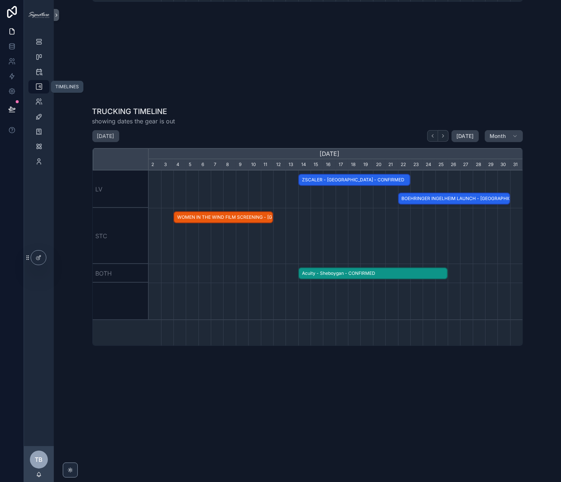
scroll to position [0, 374]
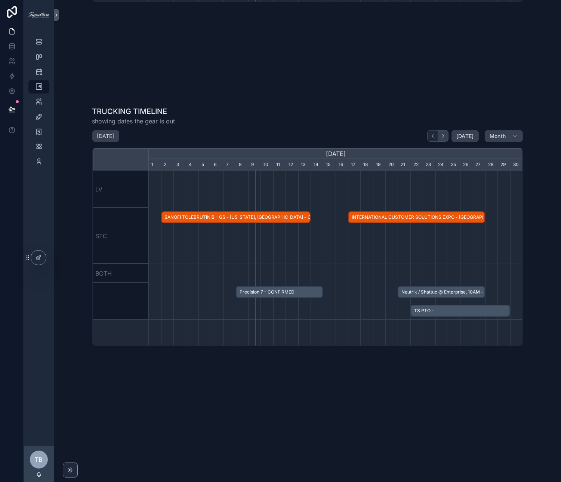
click at [443, 140] on button "scrollable content" at bounding box center [443, 136] width 10 height 12
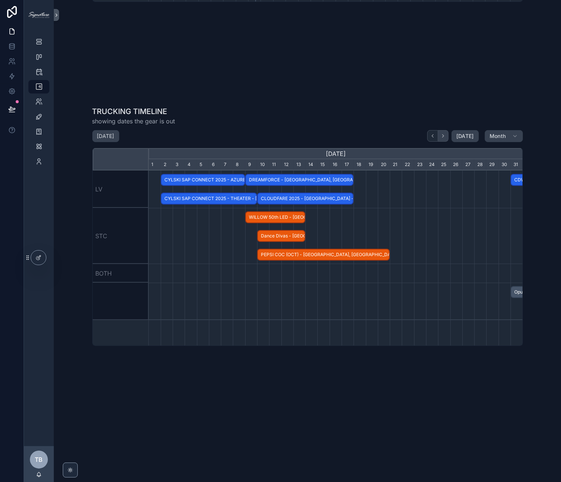
click at [445, 130] on button "scrollable content" at bounding box center [443, 136] width 10 height 12
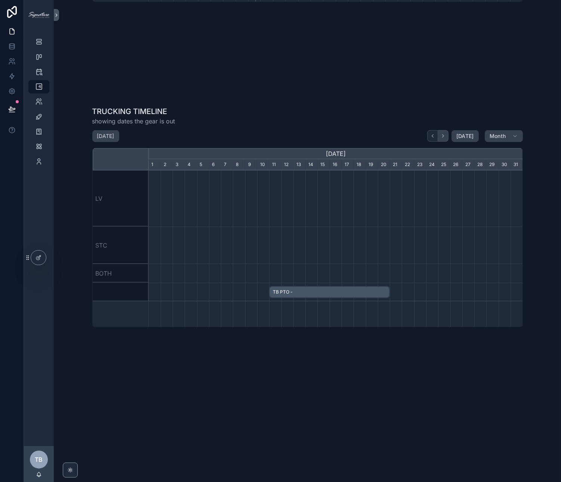
click at [445, 130] on button "scrollable content" at bounding box center [443, 136] width 10 height 12
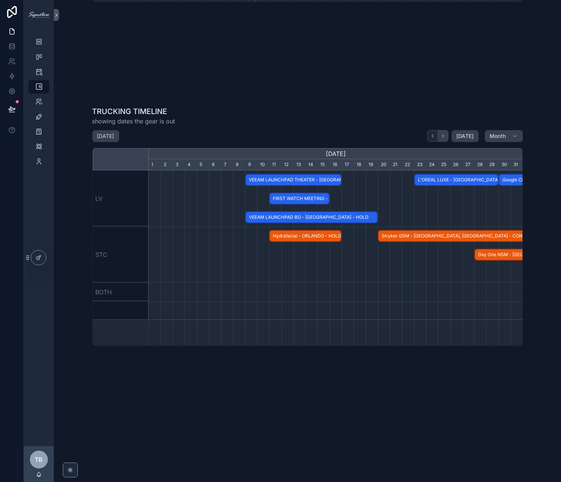
click at [445, 130] on button "scrollable content" at bounding box center [443, 136] width 10 height 12
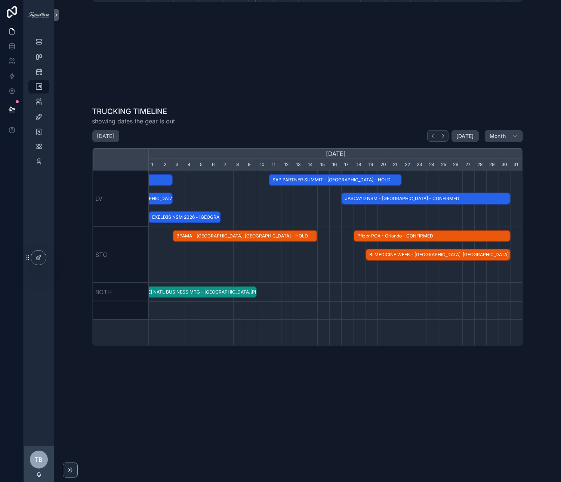
click at [311, 210] on div "scrollable content" at bounding box center [336, 198] width 1123 height 56
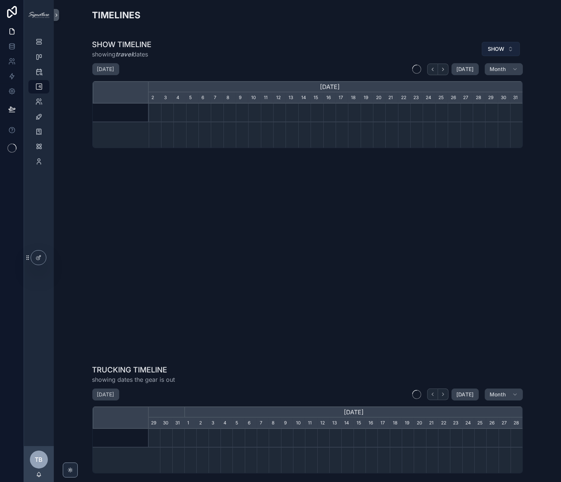
scroll to position [0, 374]
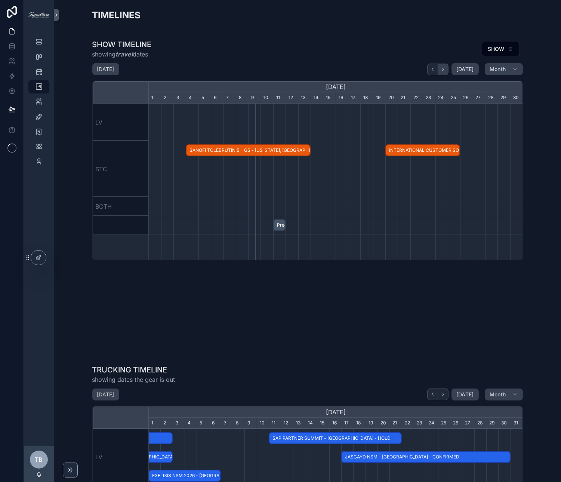
click at [445, 72] on button "scrollable content" at bounding box center [443, 70] width 10 height 12
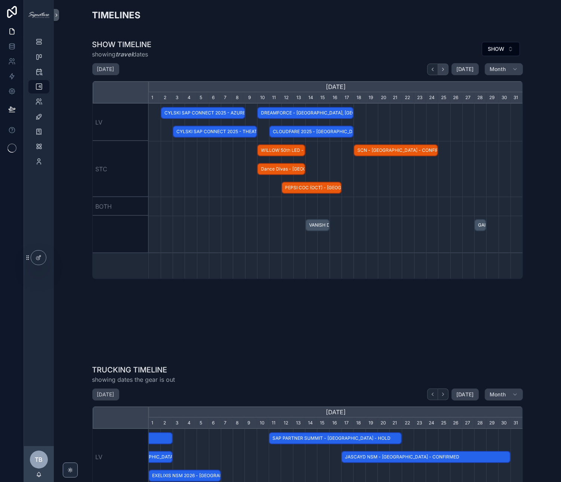
click at [445, 72] on button "scrollable content" at bounding box center [443, 70] width 10 height 12
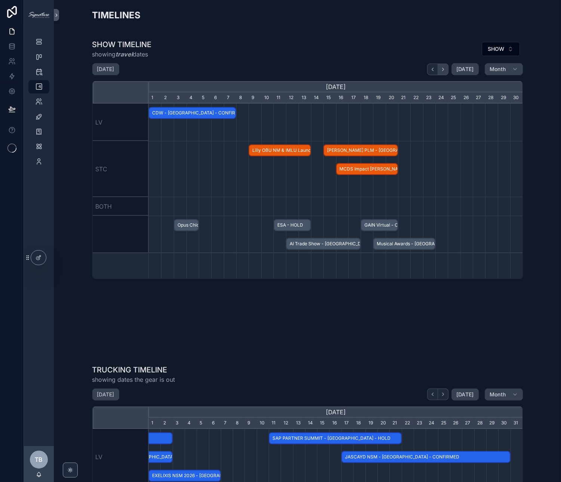
click at [445, 72] on button "scrollable content" at bounding box center [443, 70] width 10 height 12
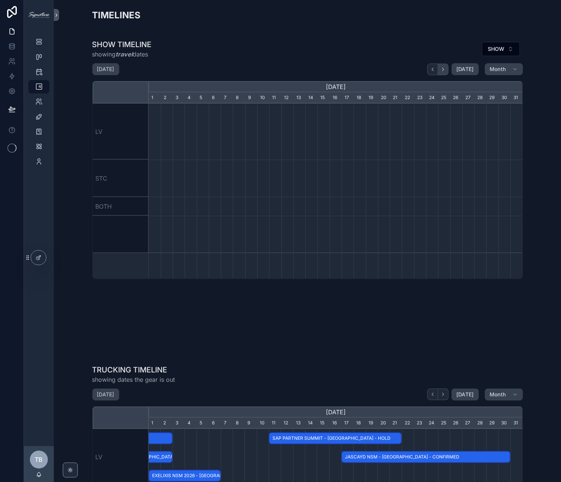
click at [445, 72] on button "scrollable content" at bounding box center [443, 70] width 10 height 12
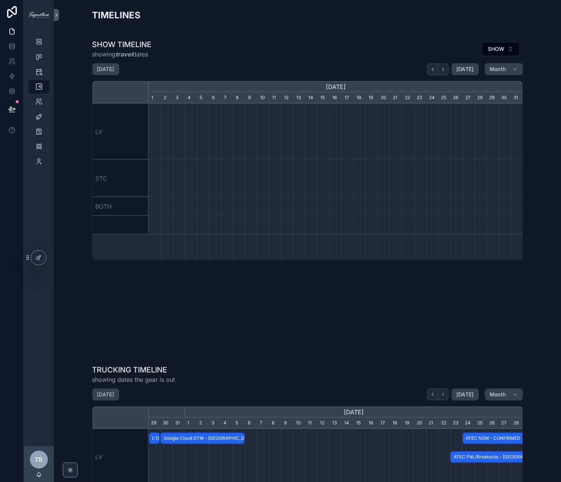
scroll to position [0, 374]
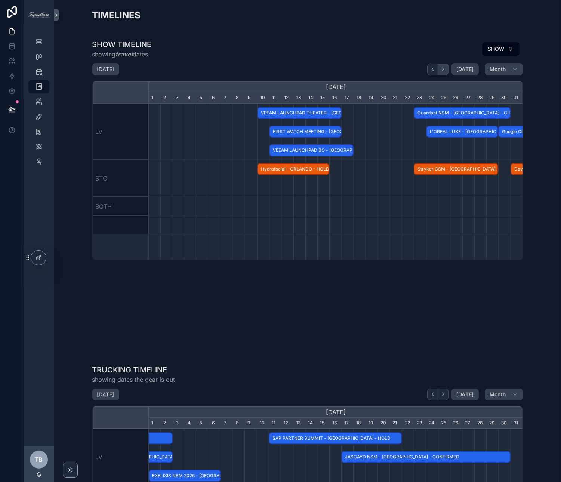
click at [445, 71] on icon "scrollable content" at bounding box center [443, 70] width 6 height 6
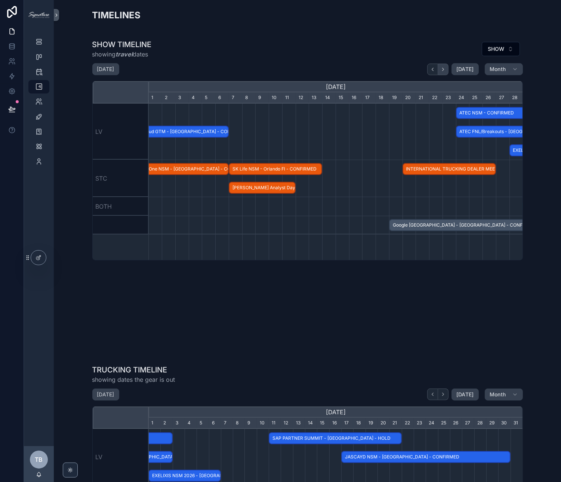
click at [445, 71] on icon "scrollable content" at bounding box center [443, 70] width 6 height 6
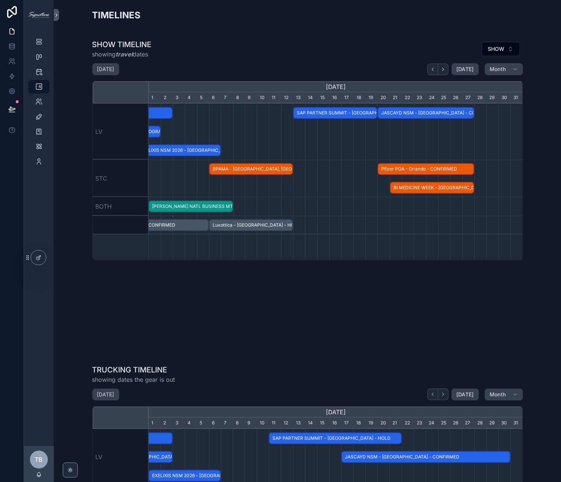
click at [365, 113] on span "SAP PARTNER SUMMIT - LAS VEGAS - HOLD" at bounding box center [335, 113] width 83 height 12
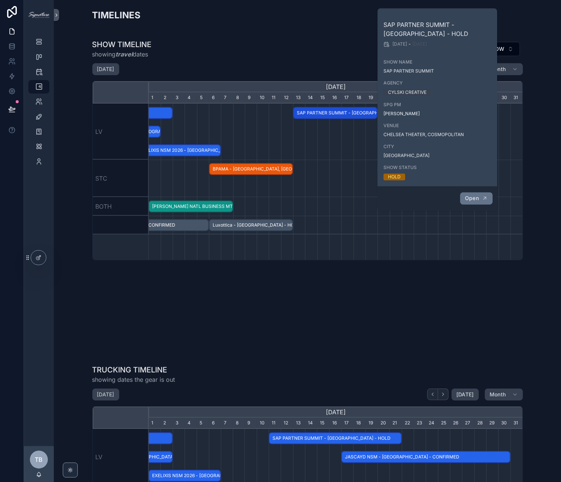
click at [463, 200] on button "Open" at bounding box center [476, 198] width 33 height 12
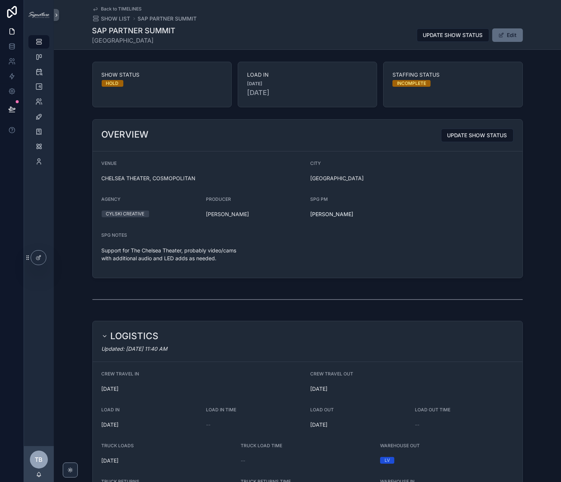
click at [506, 37] on button "Edit" at bounding box center [507, 34] width 31 height 13
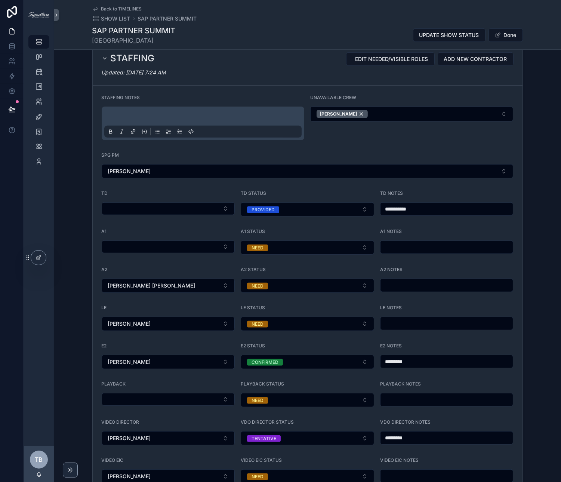
scroll to position [842, 0]
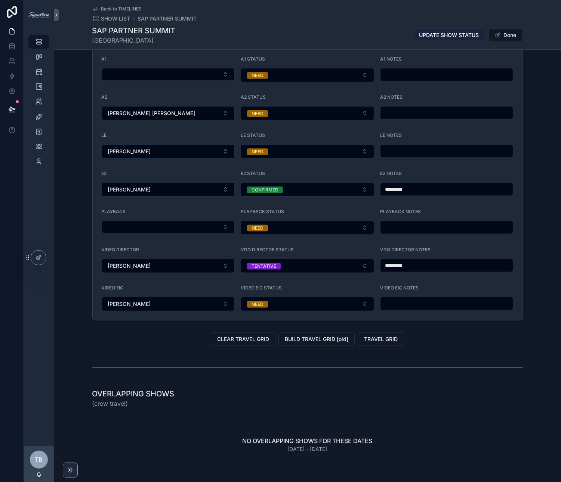
click at [436, 39] on span "UPDATE SHOW STATUS" at bounding box center [449, 34] width 60 height 7
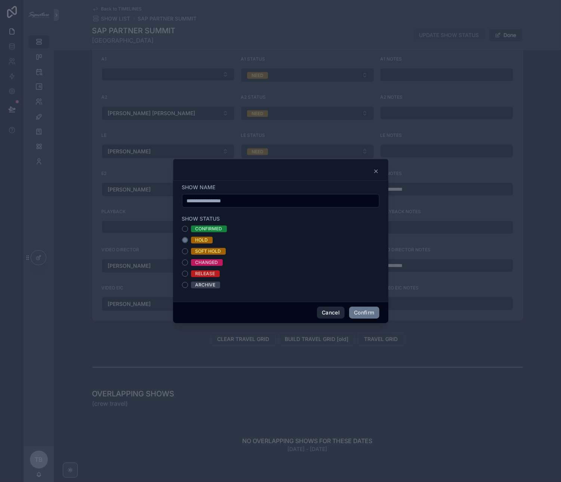
click at [326, 317] on button "Cancel" at bounding box center [331, 313] width 28 height 12
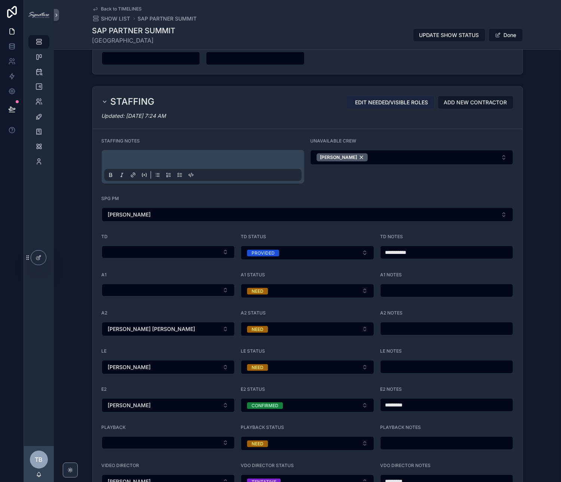
click at [396, 104] on span "EDIT NEEDED/VISIBLE ROLES" at bounding box center [392, 102] width 73 height 7
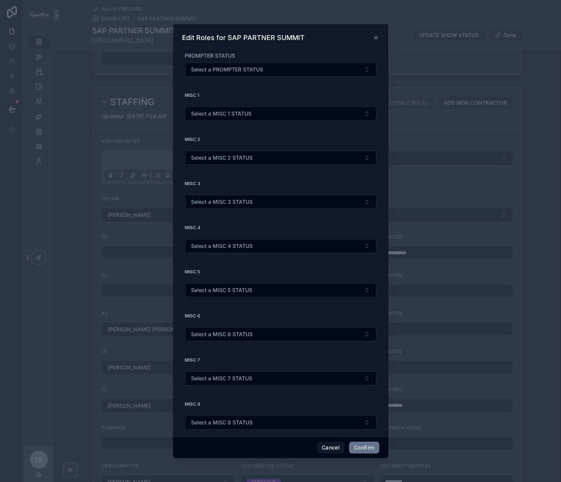
scroll to position [447, 0]
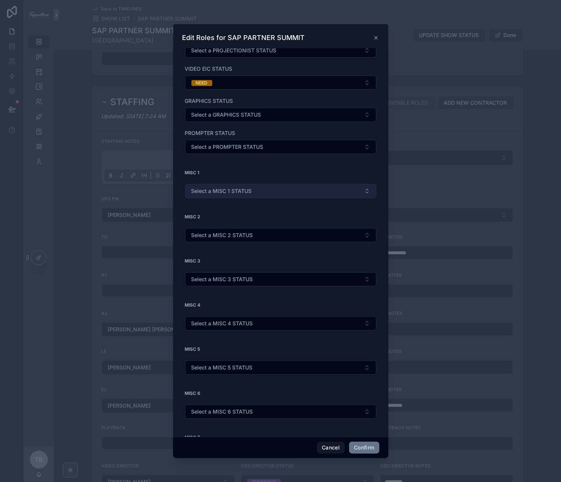
click at [249, 187] on span "Select a MISC 1 STATUS" at bounding box center [221, 190] width 61 height 7
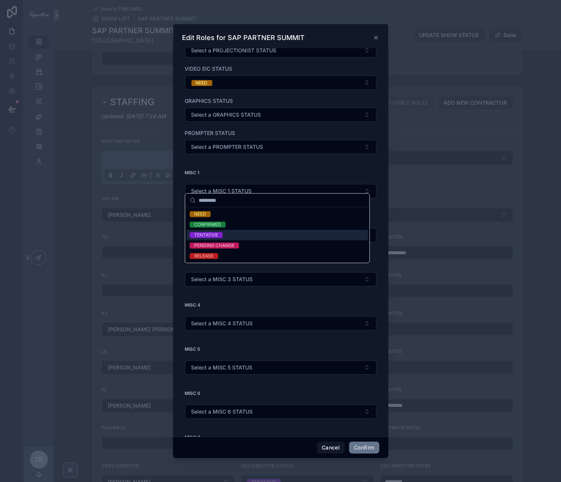
click at [242, 234] on div "TENTATIVE" at bounding box center [277, 235] width 181 height 10
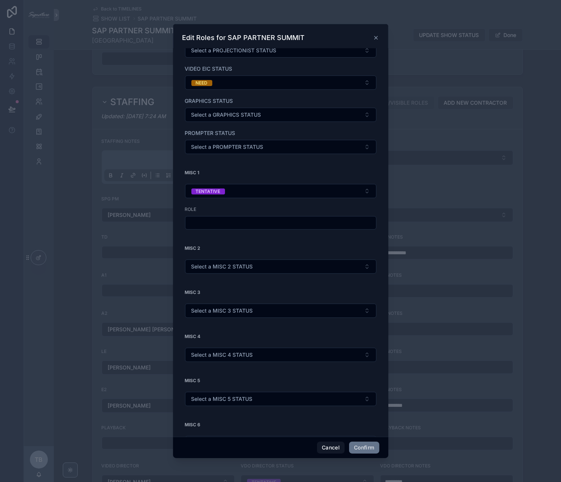
click at [239, 219] on input "text" at bounding box center [280, 223] width 191 height 10
click at [245, 191] on div "**********" at bounding box center [280, 210] width 191 height 53
click at [245, 187] on button "TENTATIVE" at bounding box center [280, 191] width 191 height 14
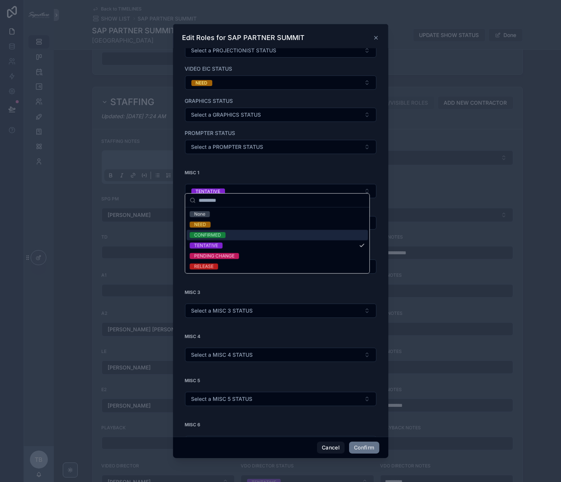
click at [224, 231] on div "CONFIRMED" at bounding box center [277, 235] width 181 height 10
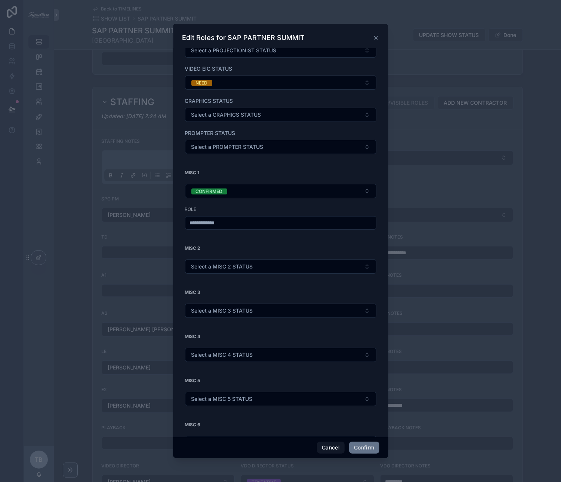
click at [241, 218] on input "**********" at bounding box center [280, 223] width 191 height 10
type input "**********"
click at [369, 444] on button "Confirm" at bounding box center [364, 448] width 30 height 12
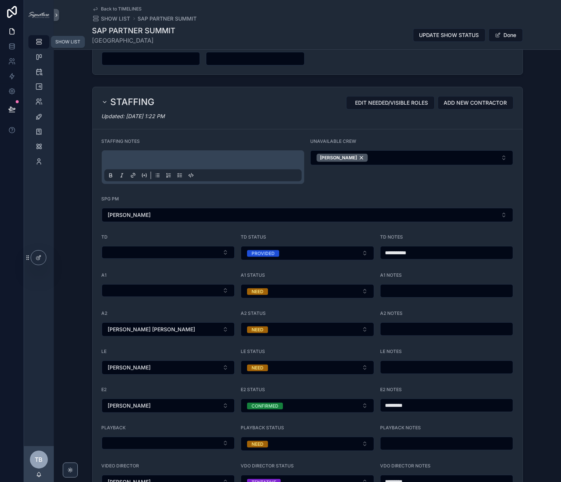
click at [39, 40] on icon "scrollable content" at bounding box center [38, 41] width 7 height 7
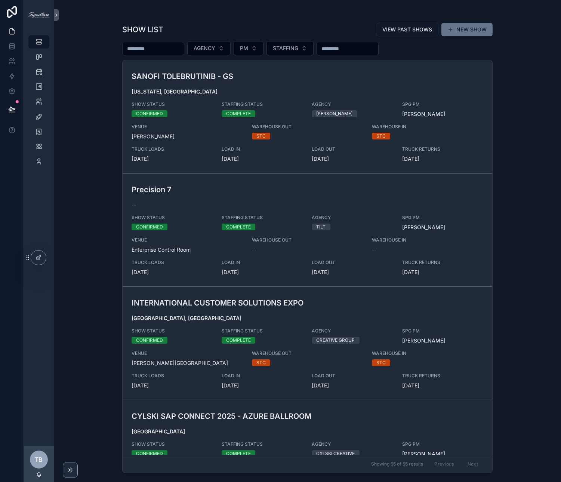
click at [148, 52] on input "scrollable content" at bounding box center [153, 48] width 61 height 10
type input "*****"
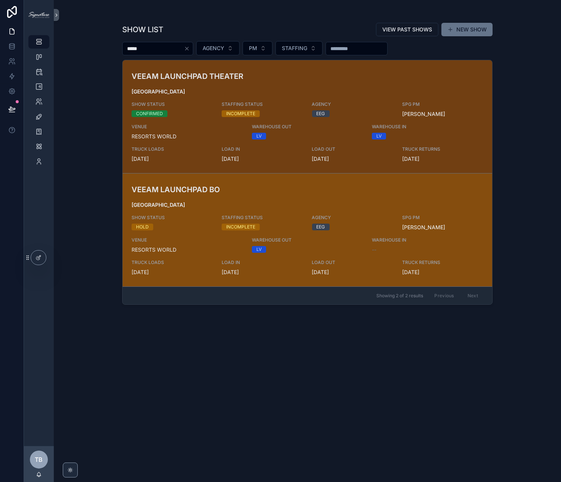
click at [247, 215] on span "STAFFING STATUS" at bounding box center [262, 218] width 81 height 6
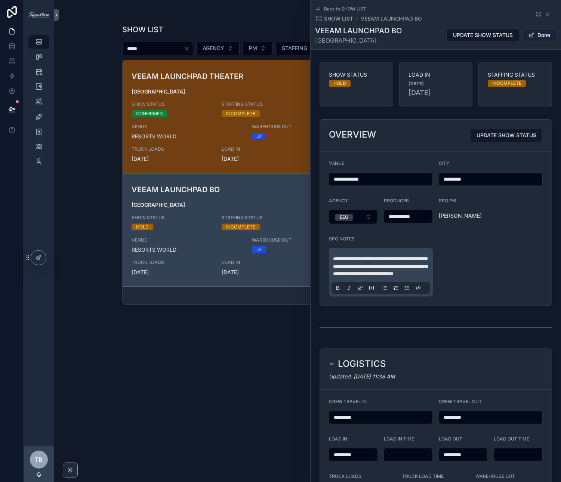
click at [543, 33] on button "Done" at bounding box center [539, 34] width 34 height 13
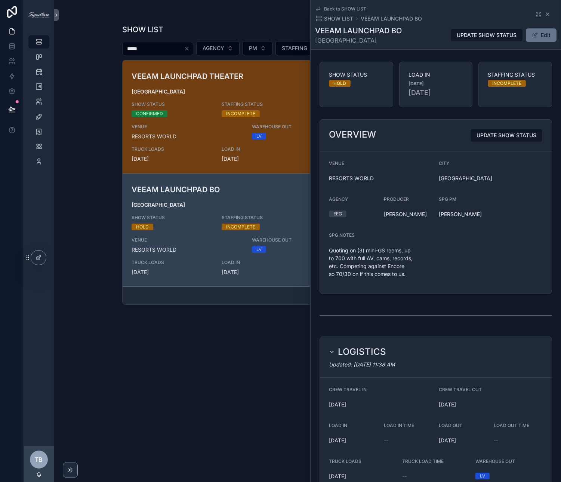
click at [546, 14] on icon "scrollable content" at bounding box center [548, 14] width 6 height 6
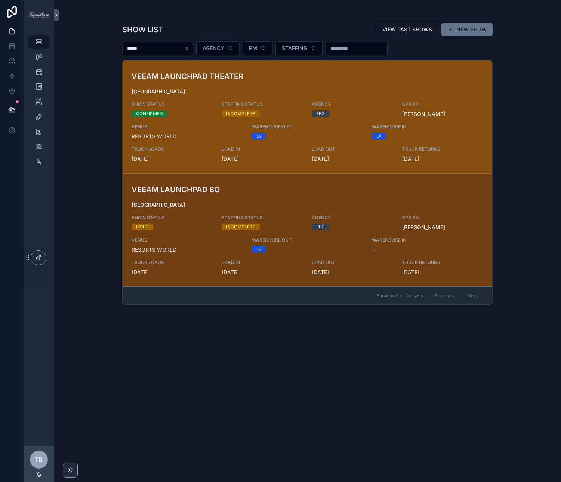
click at [245, 93] on span "[GEOGRAPHIC_DATA]" at bounding box center [308, 91] width 352 height 7
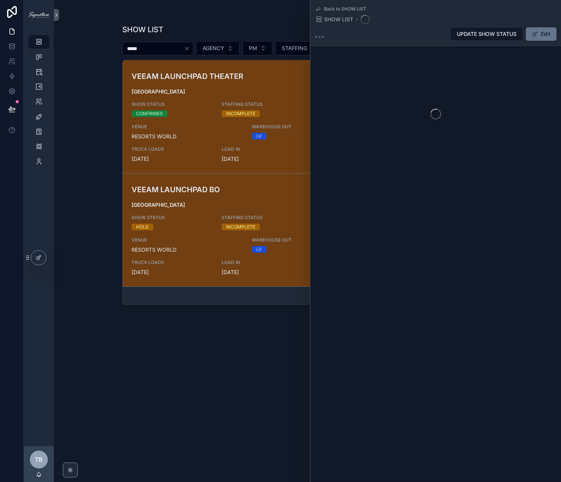
click at [524, 34] on div "UPDATE SHOW STATUS Edit" at bounding box center [501, 34] width 112 height 14
click at [531, 33] on button "Edit" at bounding box center [541, 33] width 31 height 13
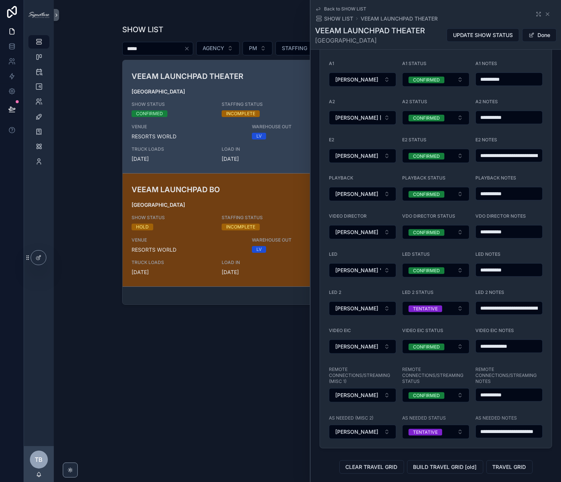
scroll to position [909, 0]
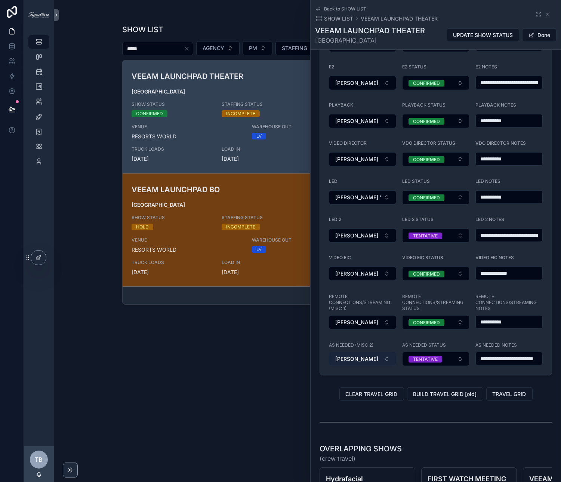
click at [375, 362] on button "Tristen Crow" at bounding box center [362, 359] width 67 height 14
click at [373, 359] on button "Tristen Crow" at bounding box center [362, 359] width 67 height 14
click at [409, 358] on span "TENTATIVE" at bounding box center [426, 359] width 34 height 7
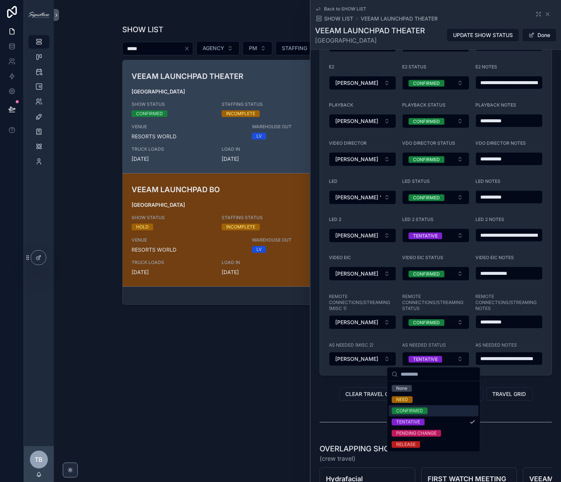
click at [399, 410] on div "CONFIRMED" at bounding box center [409, 410] width 27 height 7
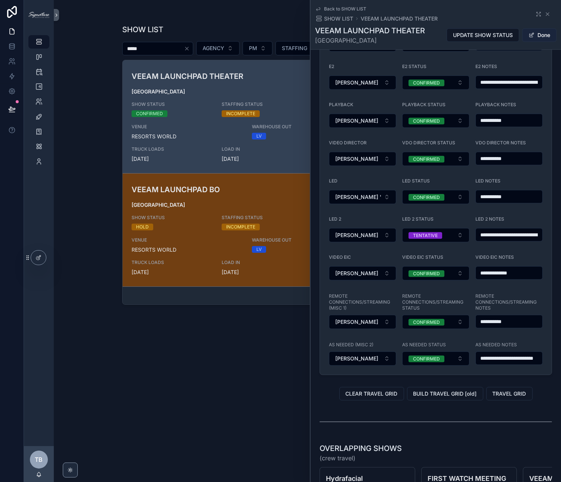
click at [542, 37] on button "Done" at bounding box center [539, 34] width 34 height 13
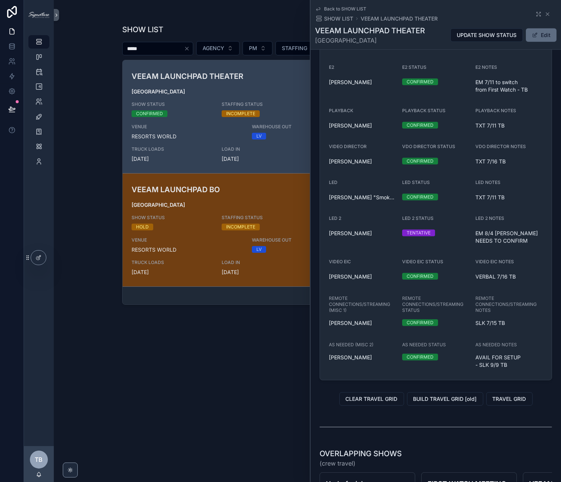
click at [542, 36] on button "Edit" at bounding box center [541, 34] width 31 height 13
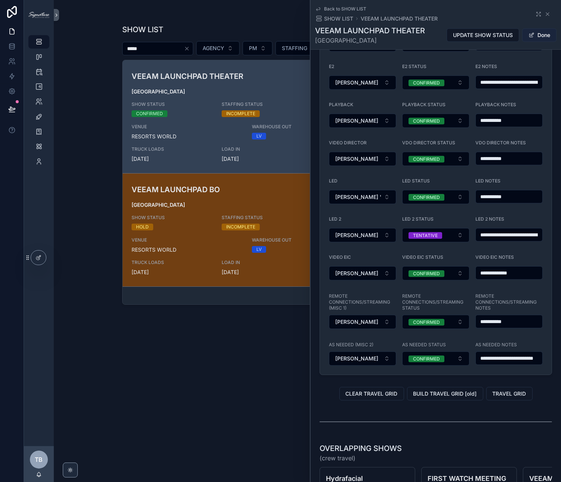
click at [529, 33] on span "scrollable content" at bounding box center [532, 35] width 6 height 6
